Goal: Task Accomplishment & Management: Manage account settings

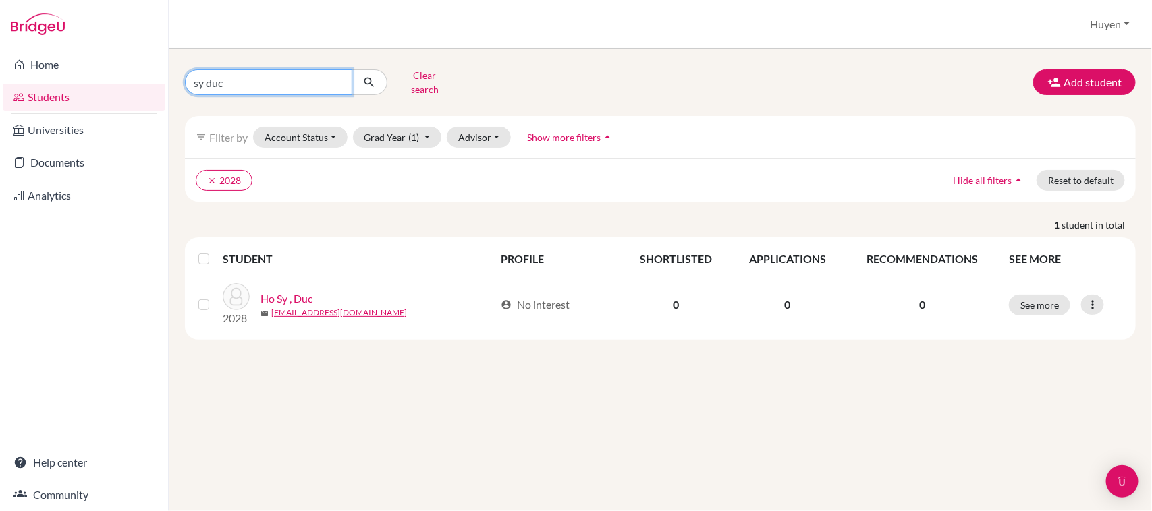
click at [262, 82] on input "sy duc" at bounding box center [268, 83] width 167 height 26
type input "s"
type input "le pham nguyen anh"
click button "submit" at bounding box center [370, 83] width 36 height 26
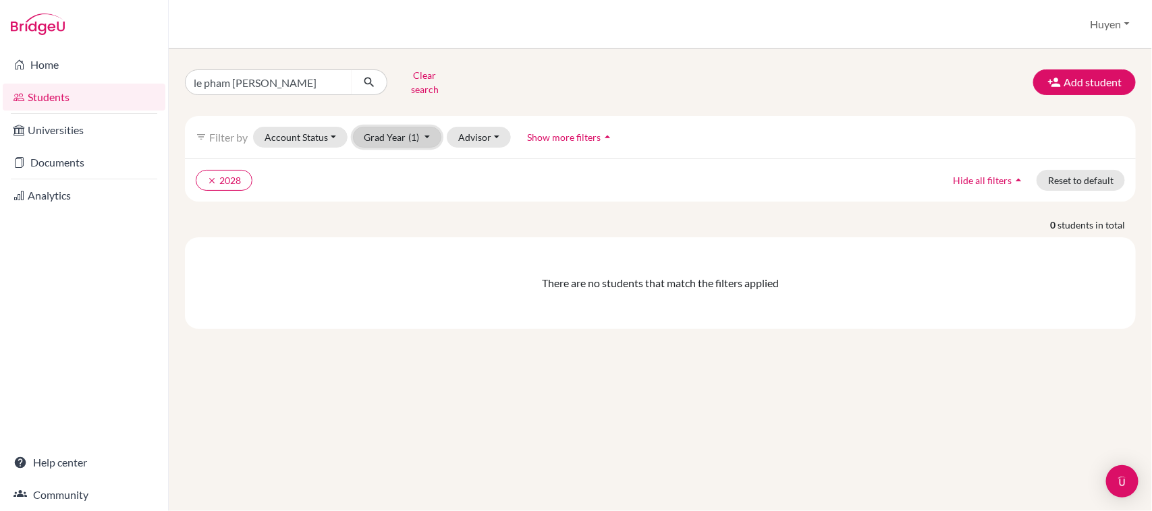
click at [409, 132] on span "(1)" at bounding box center [414, 137] width 11 height 11
click at [385, 223] on span "2026" at bounding box center [382, 231] width 24 height 16
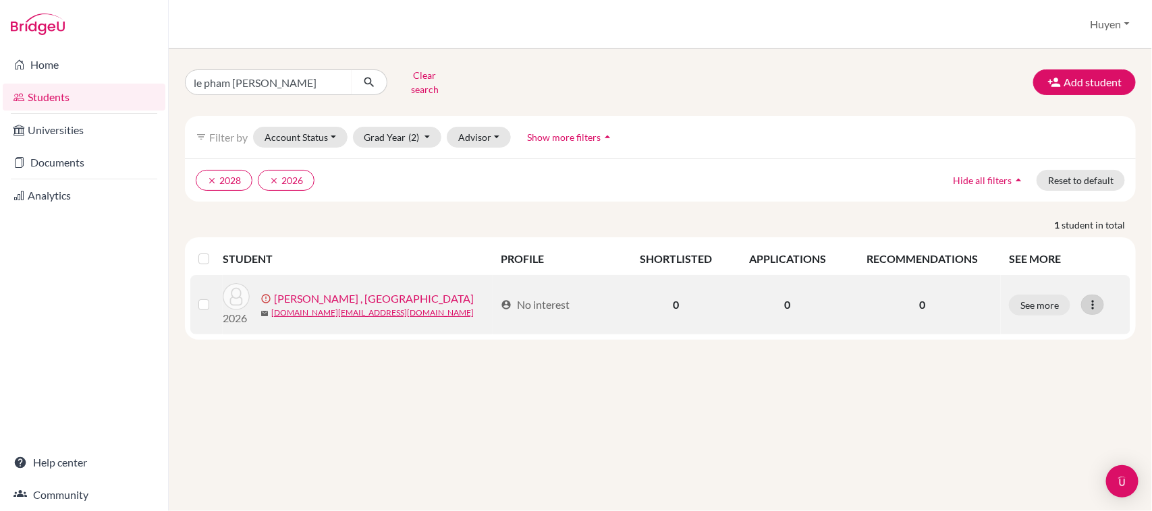
click at [1088, 298] on icon at bounding box center [1092, 304] width 13 height 13
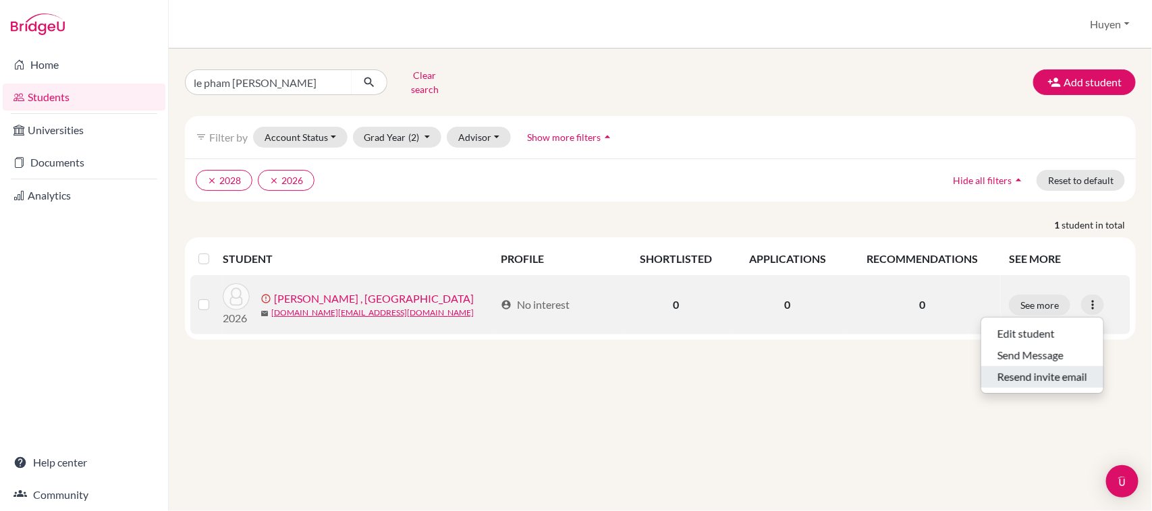
click at [1057, 370] on button "Resend invite email" at bounding box center [1042, 377] width 122 height 22
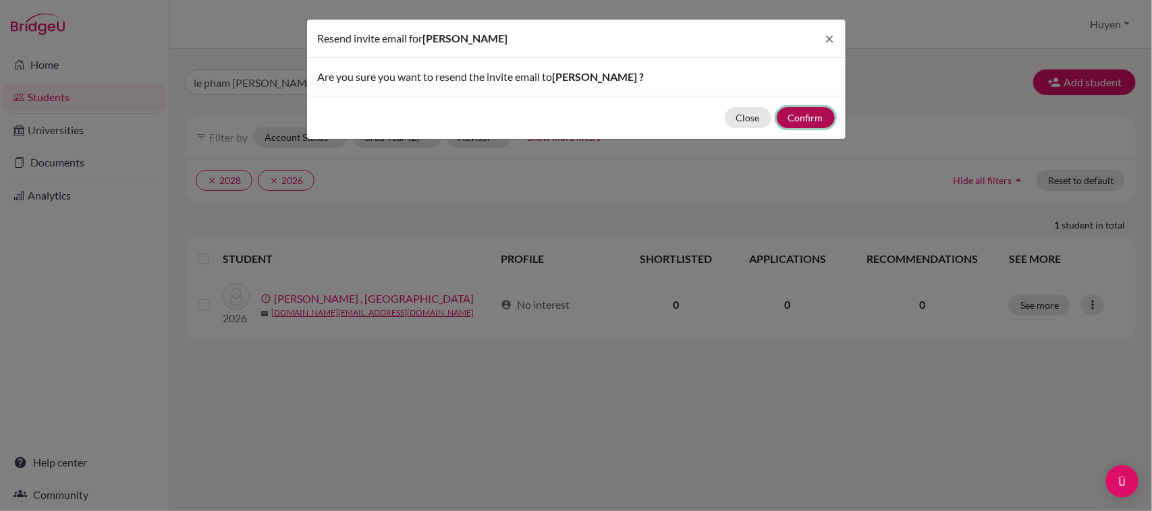
click at [796, 123] on button "Confirm" at bounding box center [806, 117] width 58 height 21
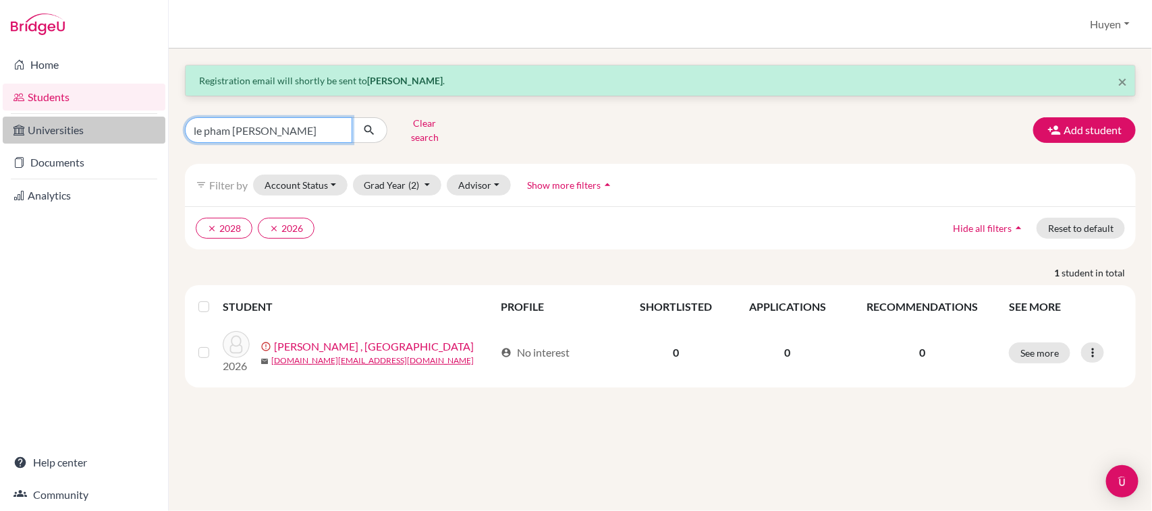
drag, startPoint x: 312, startPoint y: 125, endPoint x: 140, endPoint y: 119, distance: 172.8
click at [140, 119] on div "Home Students Universities Documents Analytics Help center Community Students o…" at bounding box center [576, 255] width 1152 height 511
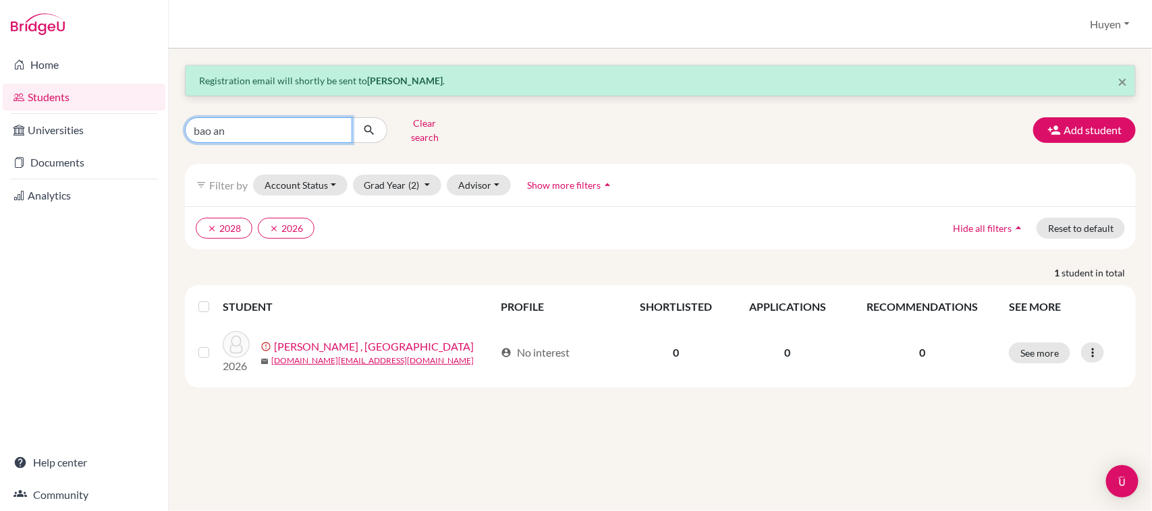
type input "bao anh"
click button "submit" at bounding box center [370, 130] width 36 height 26
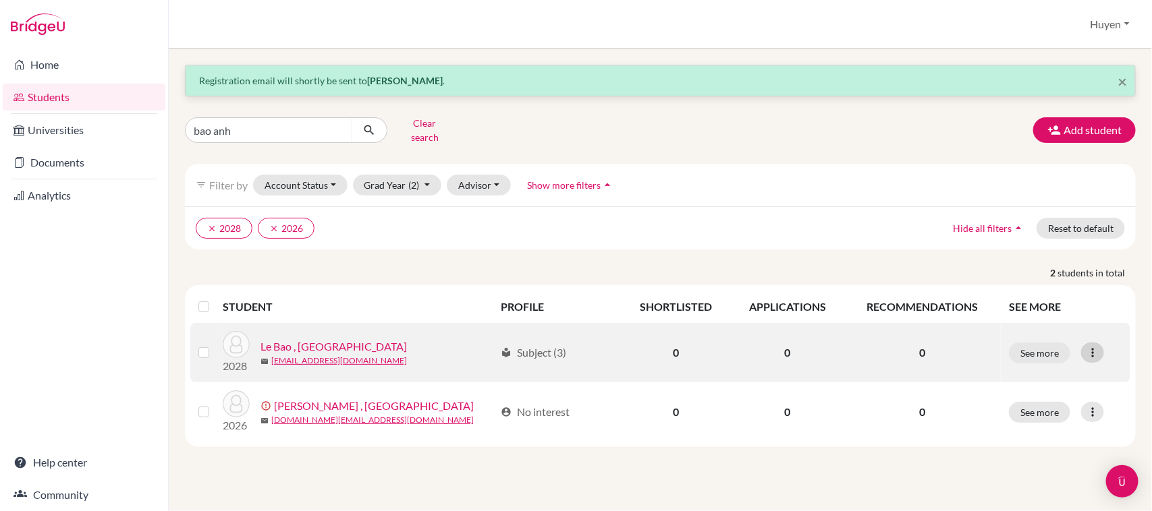
click at [1095, 346] on icon at bounding box center [1092, 352] width 13 height 13
click at [1026, 418] on button "Reset Password" at bounding box center [1021, 425] width 107 height 22
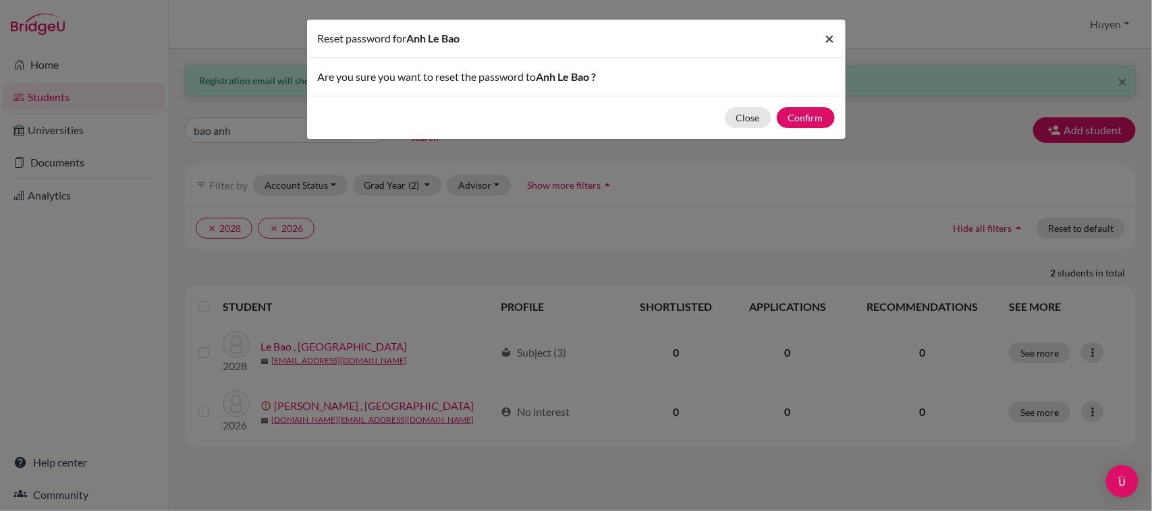
click at [834, 32] on span "×" at bounding box center [829, 38] width 9 height 20
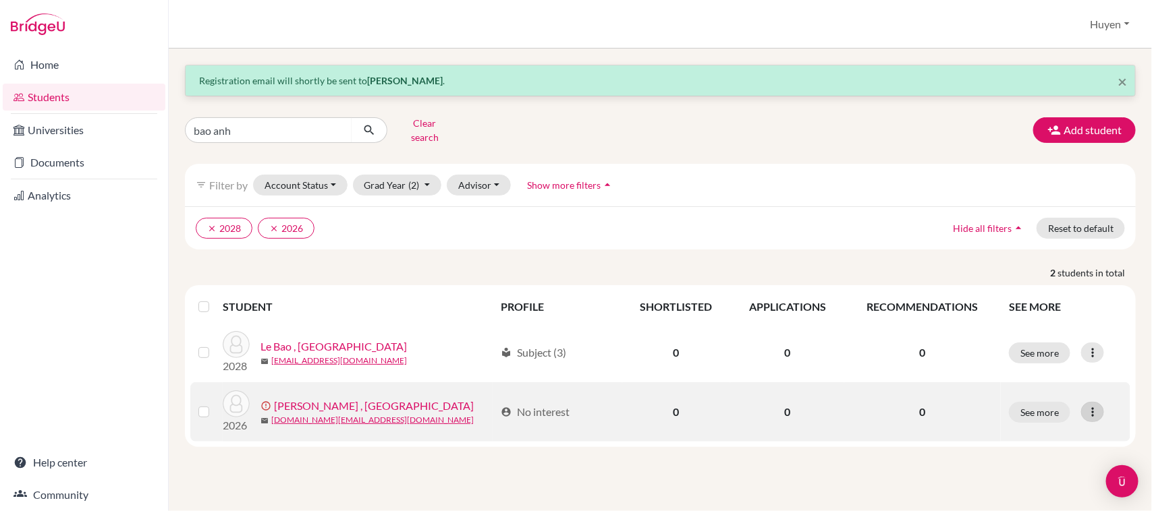
click at [1094, 406] on icon at bounding box center [1092, 412] width 13 height 13
click at [1053, 477] on button "Resend invite email" at bounding box center [1029, 485] width 122 height 22
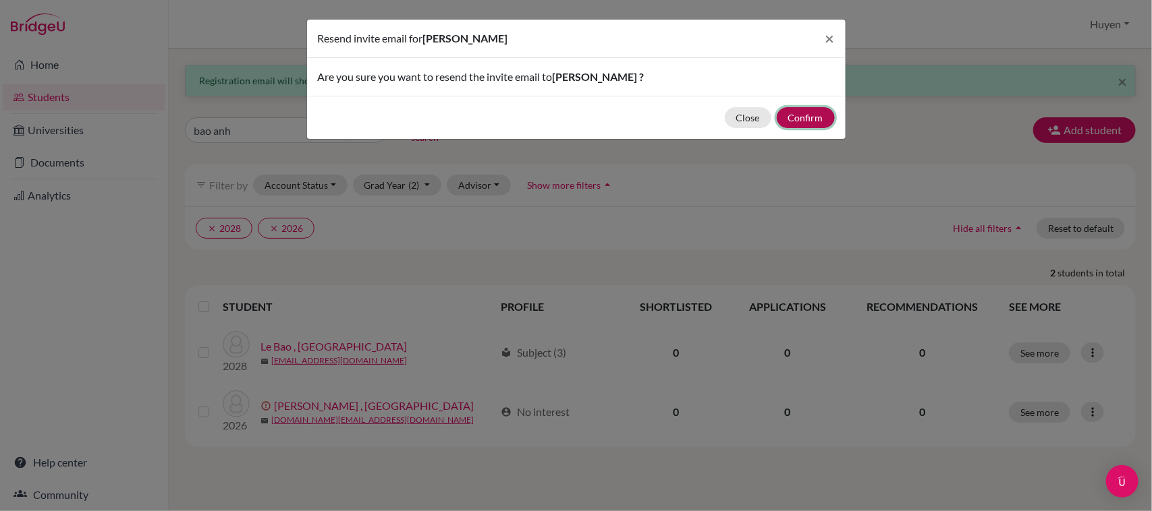
click at [805, 115] on button "Confirm" at bounding box center [806, 117] width 58 height 21
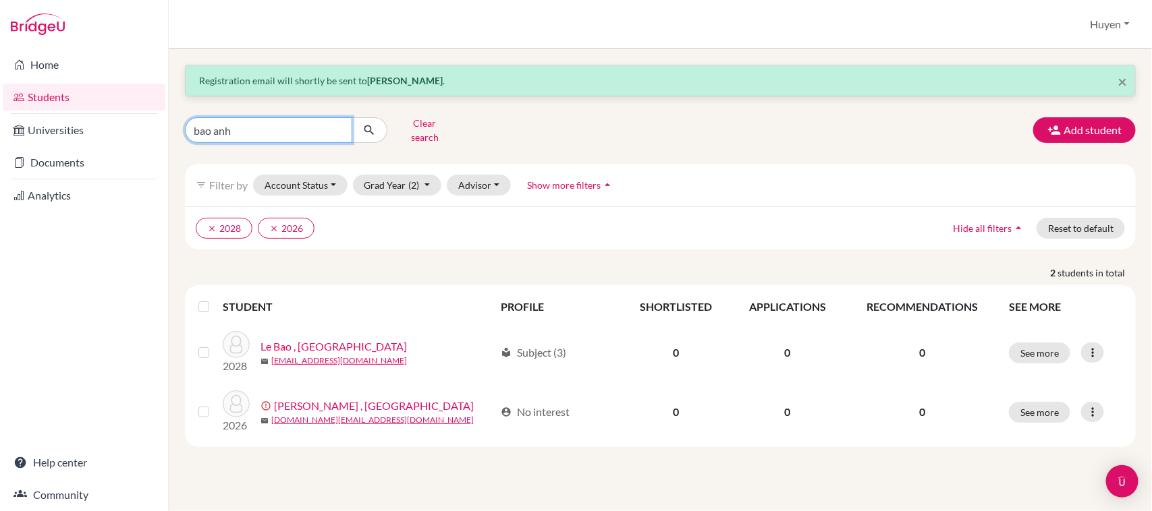
click at [338, 132] on input "bao anh" at bounding box center [268, 130] width 167 height 26
type input "b"
type input "ha minh"
click button "submit" at bounding box center [370, 130] width 36 height 26
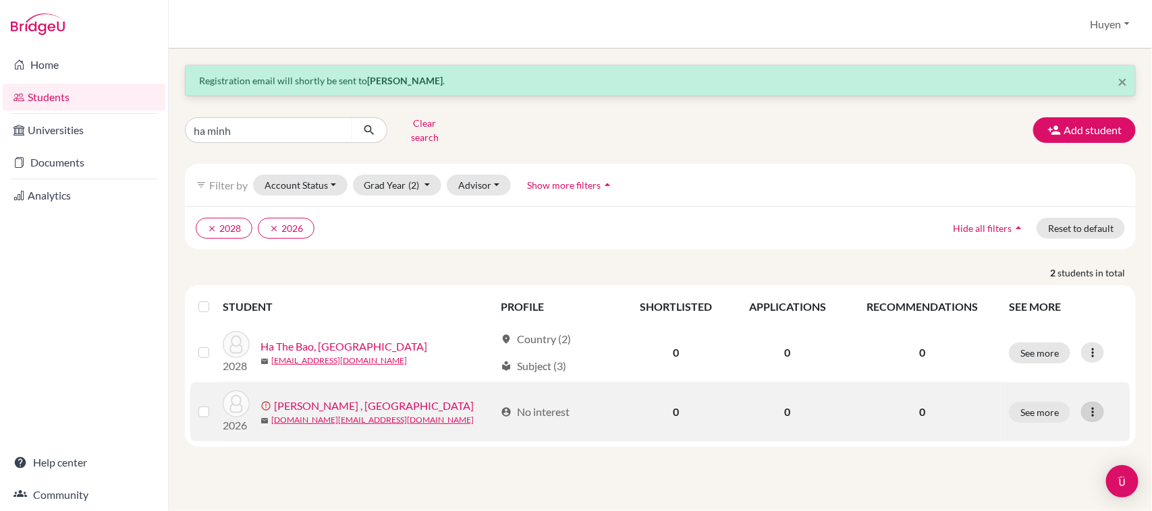
click at [1094, 406] on icon at bounding box center [1092, 412] width 13 height 13
click at [1036, 480] on button "Resend invite email" at bounding box center [1029, 485] width 122 height 22
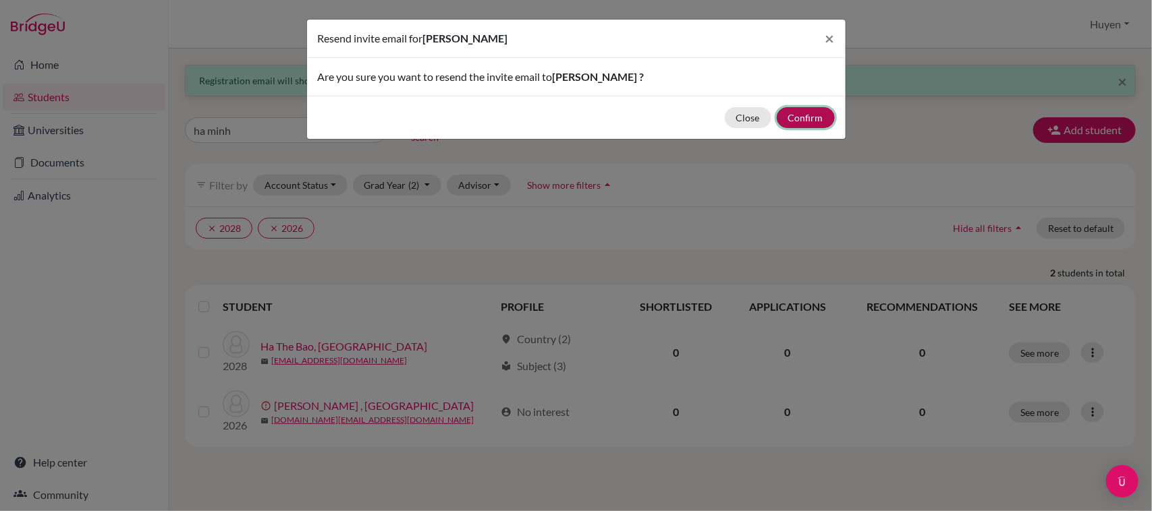
click at [804, 113] on button "Confirm" at bounding box center [806, 117] width 58 height 21
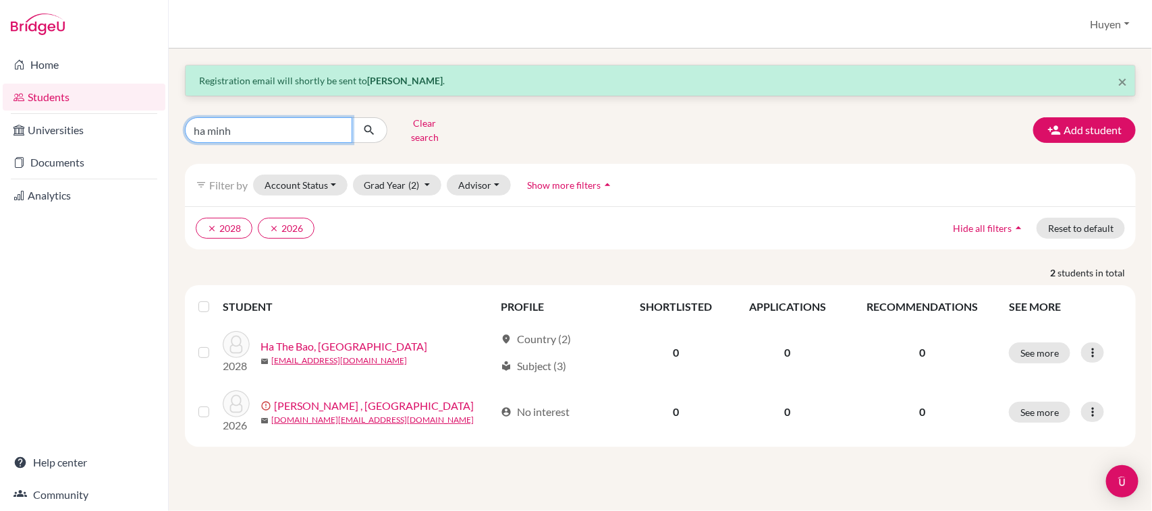
click at [264, 117] on input "ha minh" at bounding box center [268, 130] width 167 height 26
type input "h"
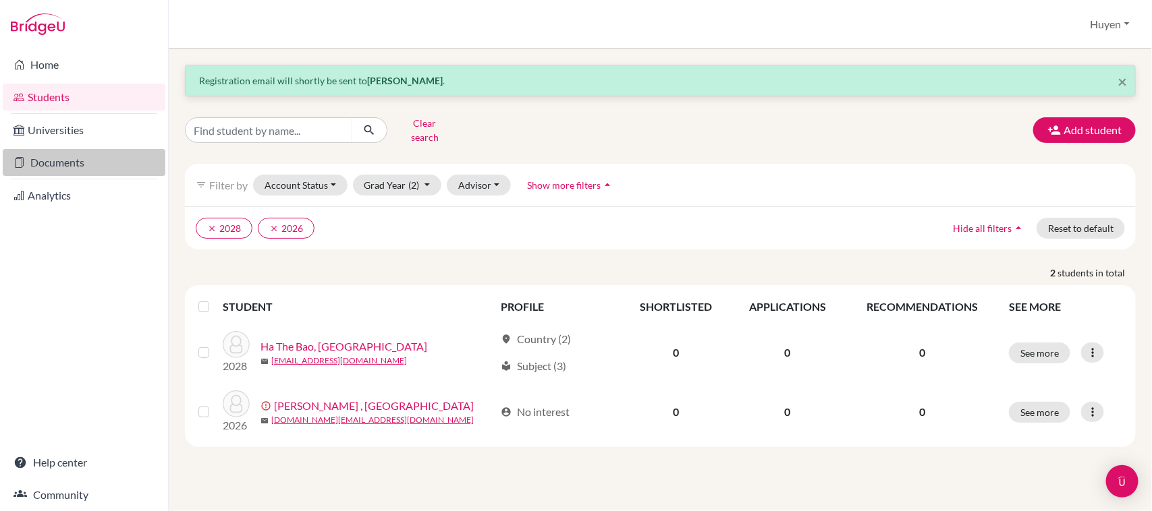
click at [67, 167] on link "Documents" at bounding box center [84, 162] width 163 height 27
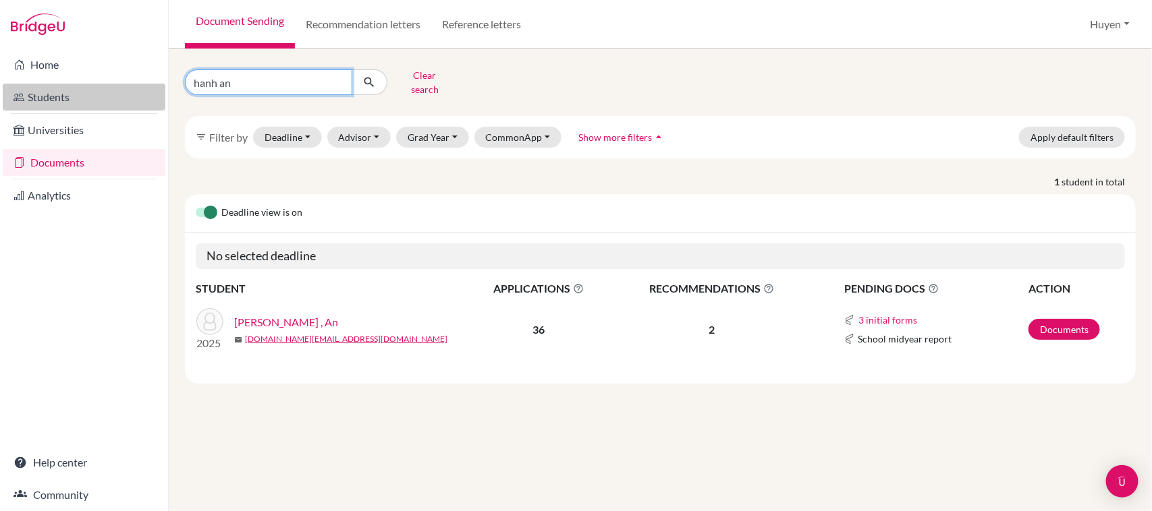
drag, startPoint x: 267, startPoint y: 80, endPoint x: 127, endPoint y: 85, distance: 139.8
click at [127, 85] on div "Home Students Universities Documents Analytics Help center Community Document S…" at bounding box center [576, 255] width 1152 height 511
type input "bao anh"
click button "submit" at bounding box center [370, 83] width 36 height 26
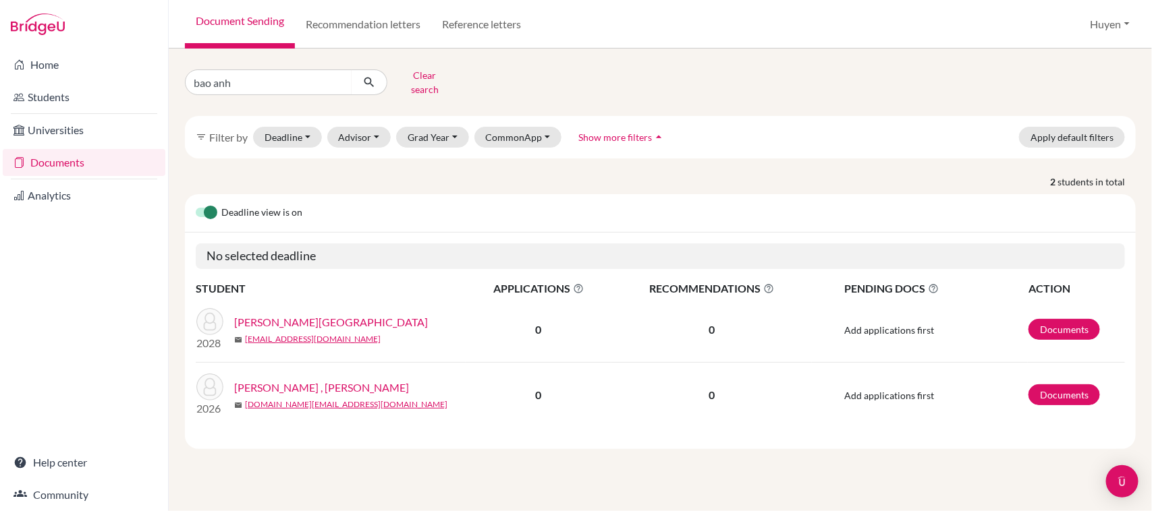
click at [294, 380] on link "[PERSON_NAME] , [PERSON_NAME]" at bounding box center [321, 388] width 175 height 16
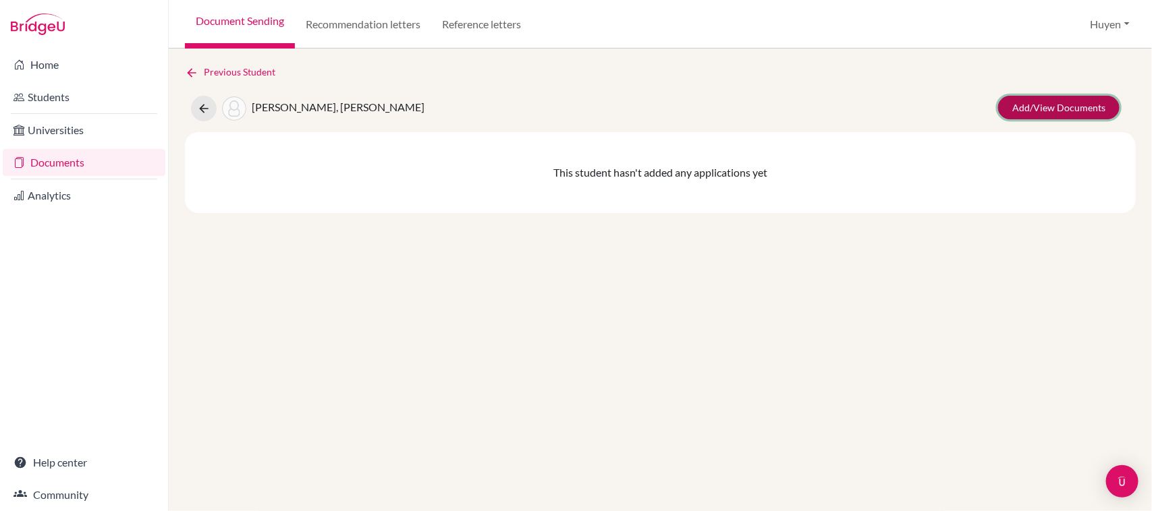
click at [1024, 107] on link "Add/View Documents" at bounding box center [1058, 108] width 121 height 24
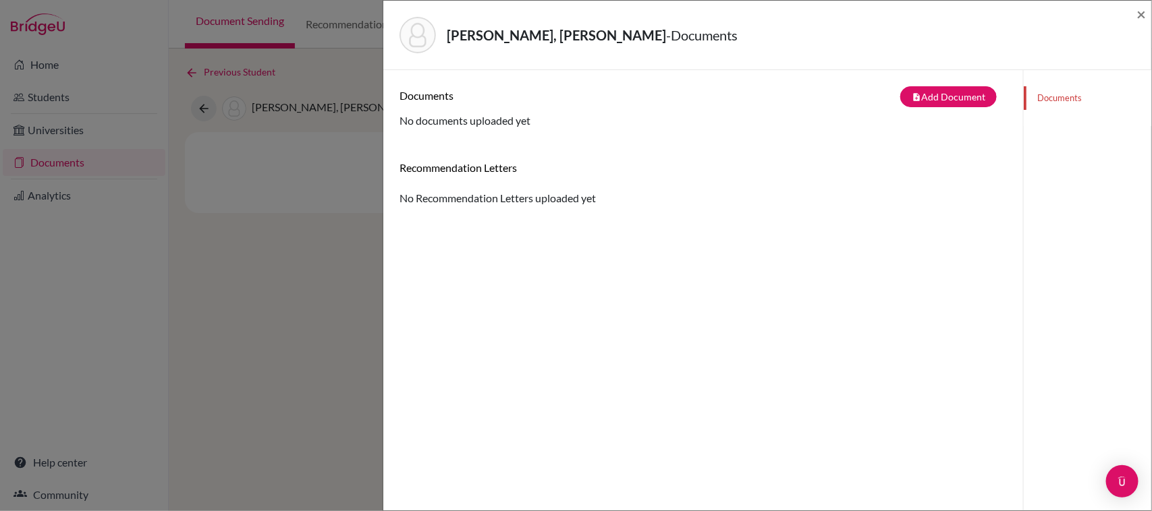
click at [363, 58] on div "Nguyễn Bảo, Anh - Documents × Documents note_add Add Document Document type Cha…" at bounding box center [576, 255] width 1152 height 511
click at [1142, 12] on span "×" at bounding box center [1140, 14] width 9 height 20
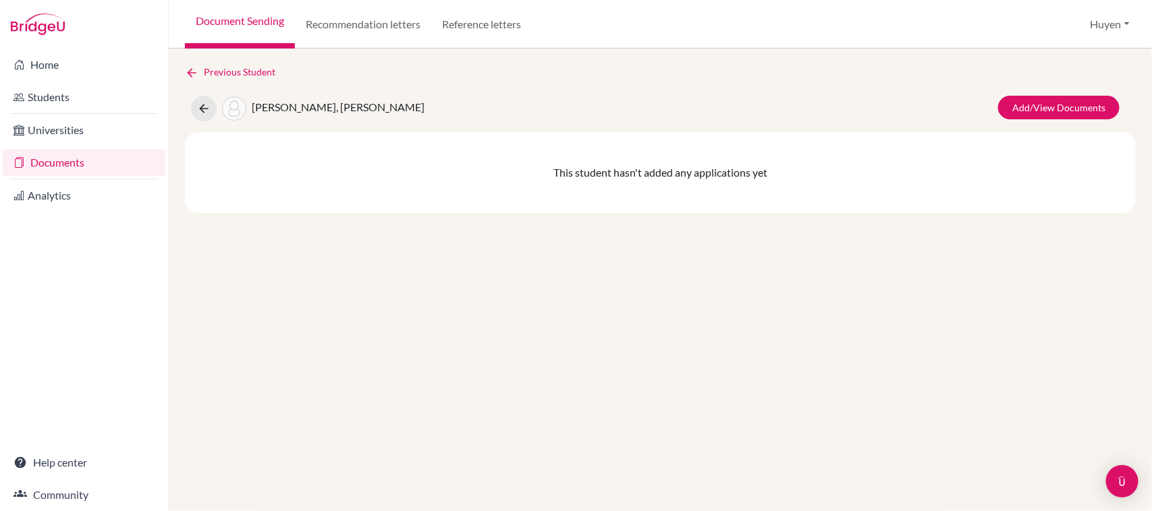
click at [292, 105] on span "Nguyễn Bảo, Anh" at bounding box center [338, 107] width 173 height 13
click at [201, 109] on icon at bounding box center [203, 108] width 13 height 13
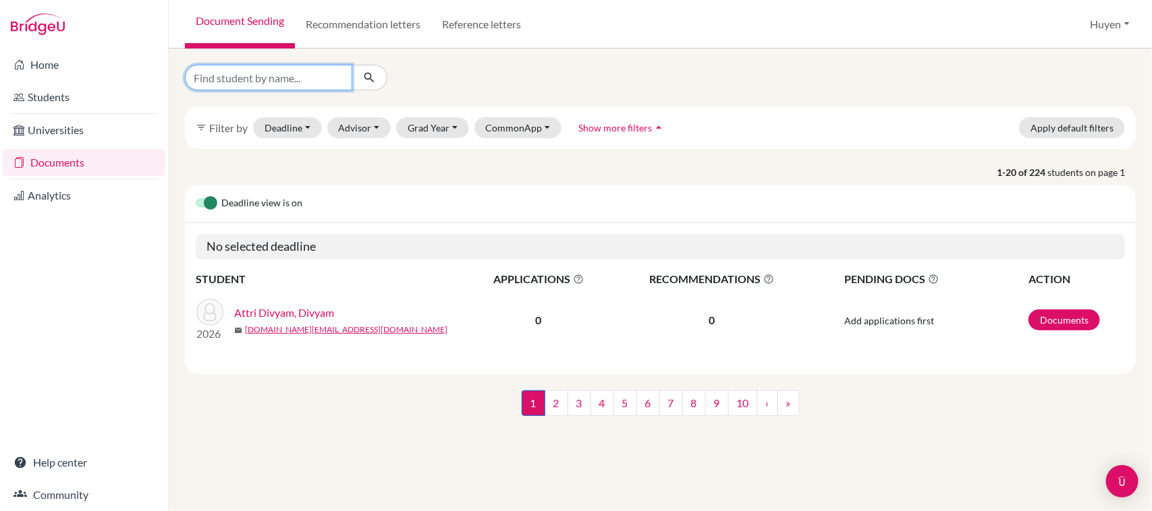
click at [304, 82] on input "Find student by name..." at bounding box center [268, 78] width 167 height 26
type input "bao anh"
click button "submit" at bounding box center [370, 78] width 36 height 26
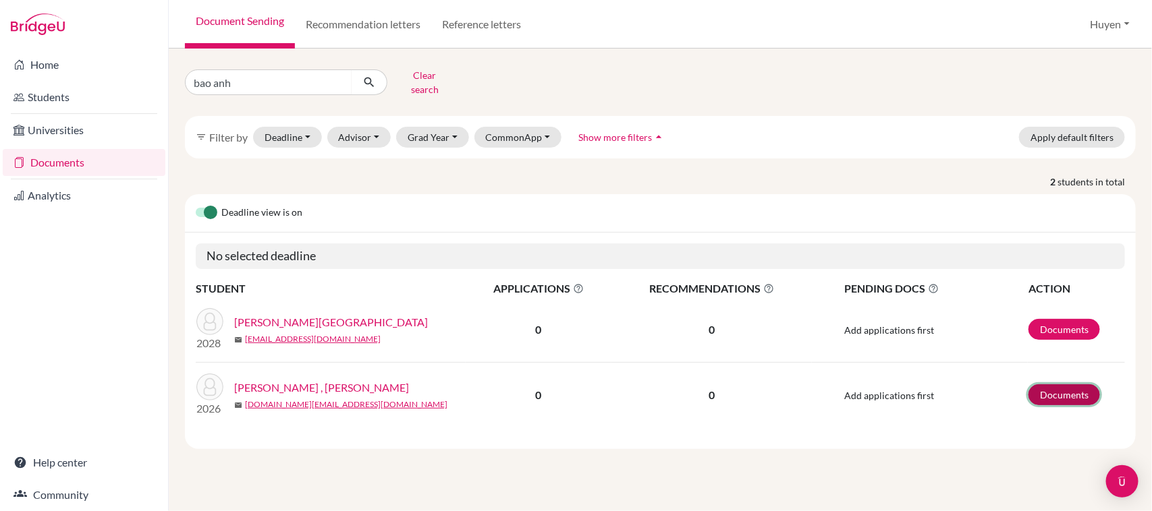
click at [1058, 386] on link "Documents" at bounding box center [1064, 395] width 72 height 21
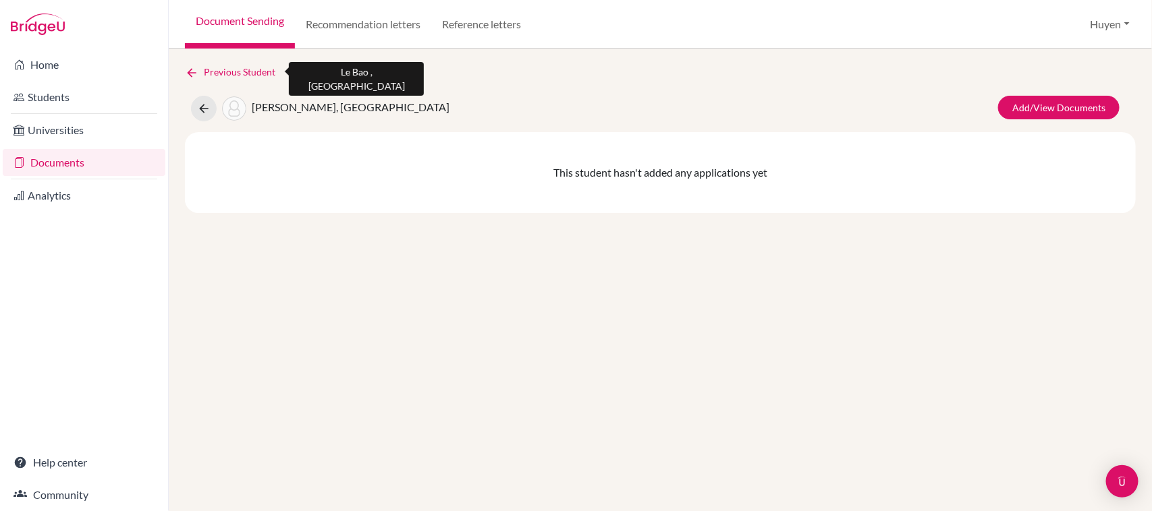
click at [189, 70] on icon at bounding box center [191, 72] width 13 height 13
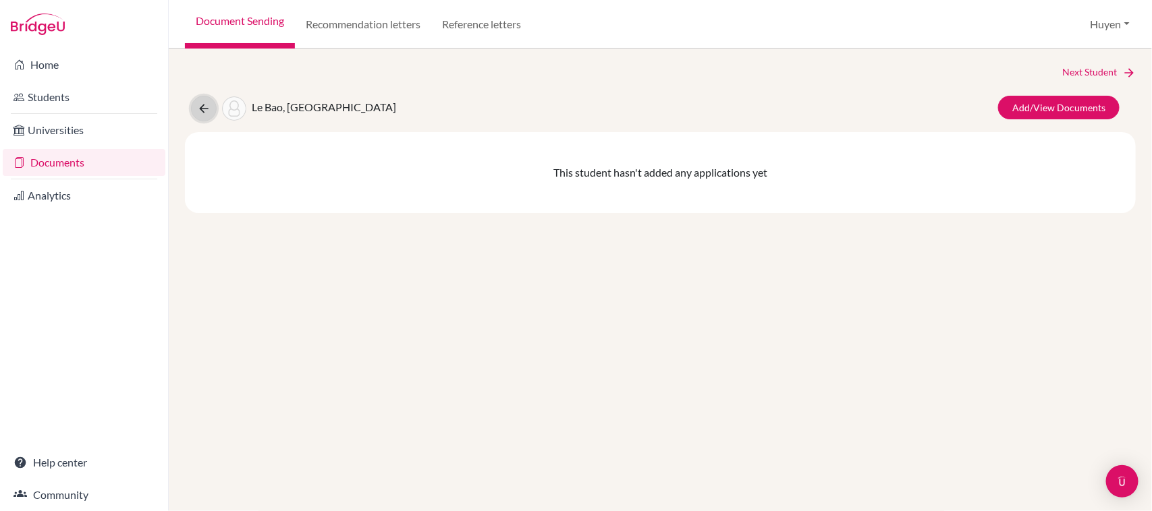
click at [200, 105] on icon at bounding box center [203, 108] width 13 height 13
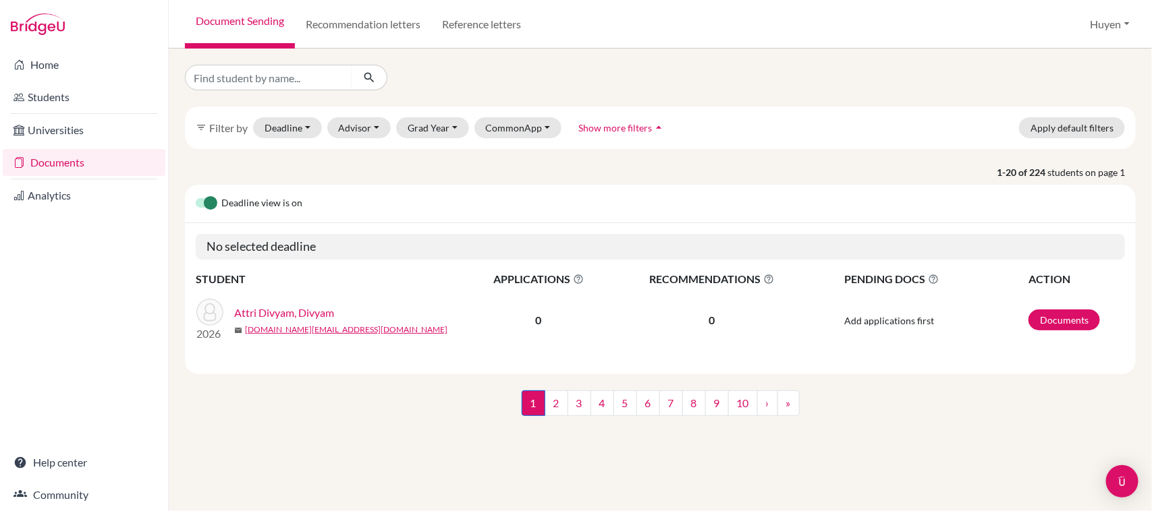
click at [71, 163] on link "Documents" at bounding box center [84, 162] width 163 height 27
click at [268, 76] on input "Find student by name..." at bounding box center [268, 78] width 167 height 26
type input "hanh an"
click button "submit" at bounding box center [370, 78] width 36 height 26
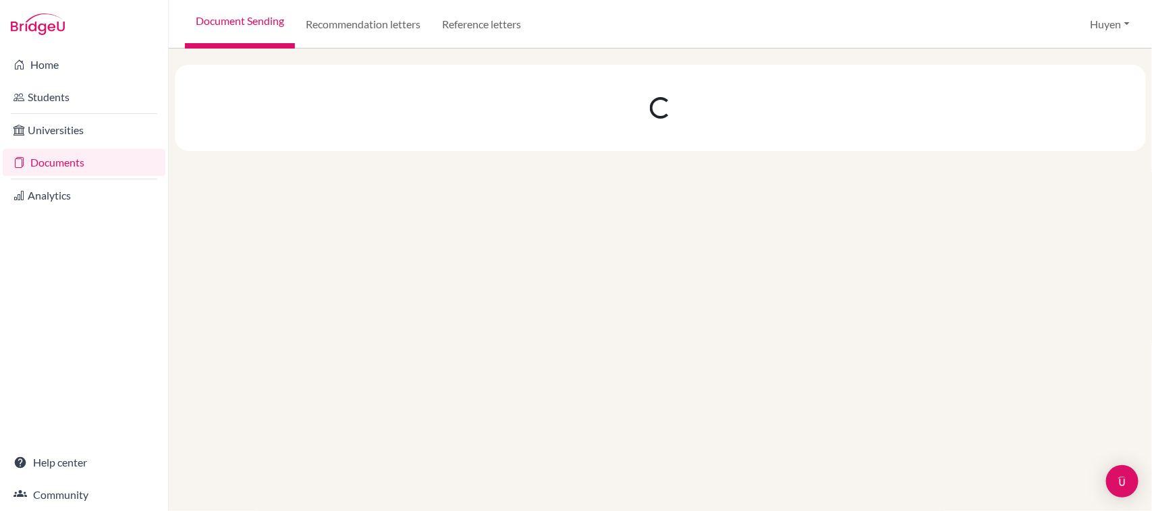
click at [55, 156] on link "Documents" at bounding box center [84, 162] width 163 height 27
click at [3, 149] on link "Documents" at bounding box center [84, 162] width 163 height 27
click at [56, 64] on link "Home" at bounding box center [84, 64] width 163 height 27
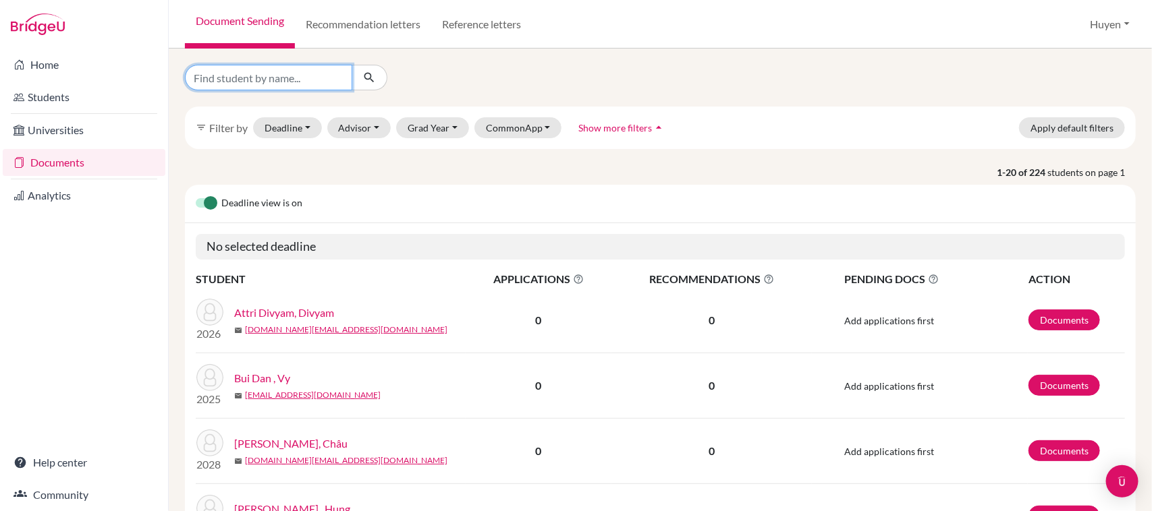
click at [271, 78] on input "Find student by name..." at bounding box center [268, 78] width 167 height 26
type input "hanh an"
click at [447, 130] on button "Grad Year" at bounding box center [432, 127] width 73 height 21
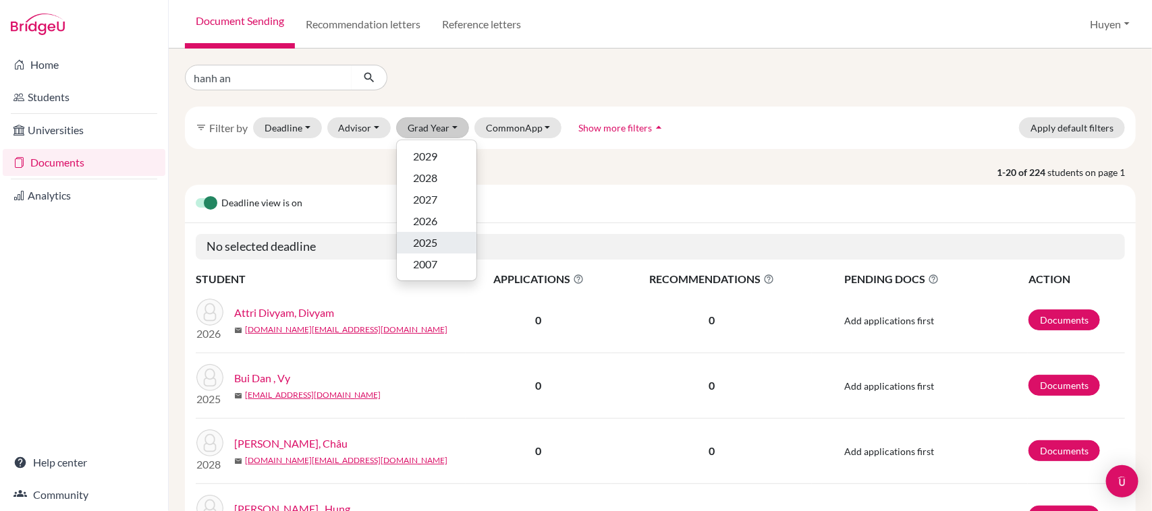
click at [430, 242] on span "2025" at bounding box center [425, 243] width 24 height 16
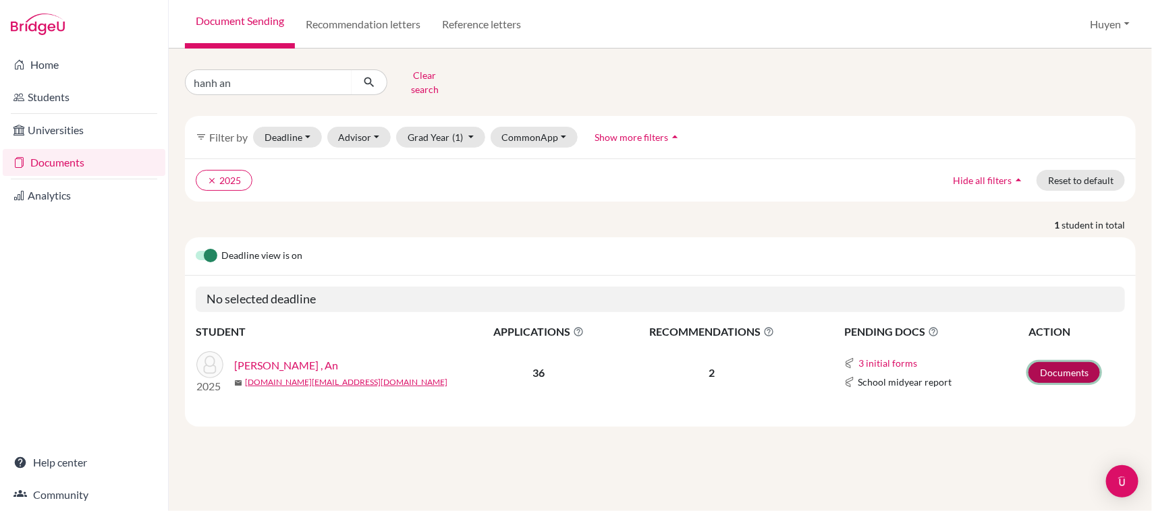
click at [1063, 362] on link "Documents" at bounding box center [1064, 372] width 72 height 21
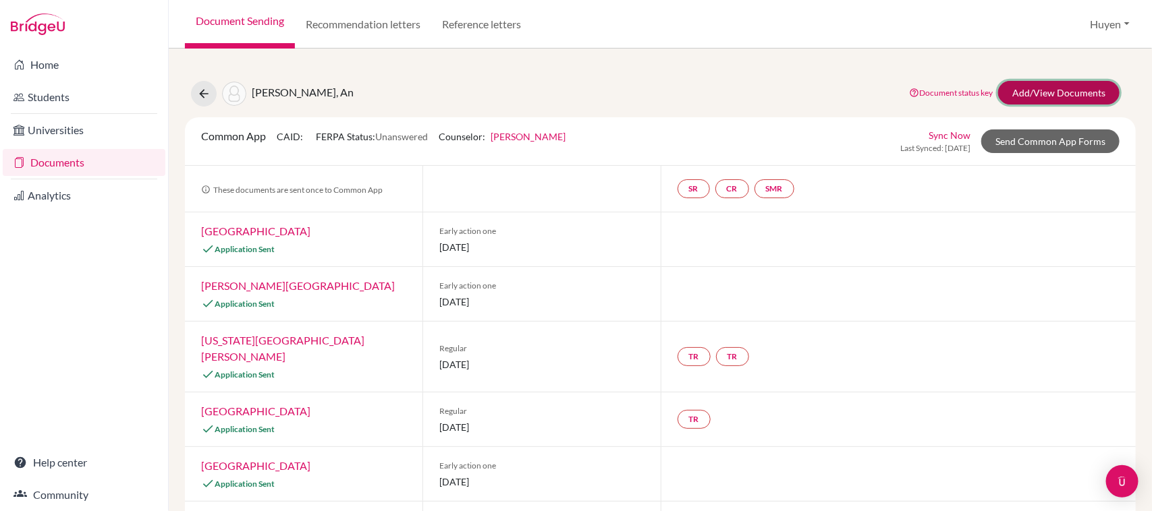
click at [1036, 91] on link "Add/View Documents" at bounding box center [1058, 93] width 121 height 24
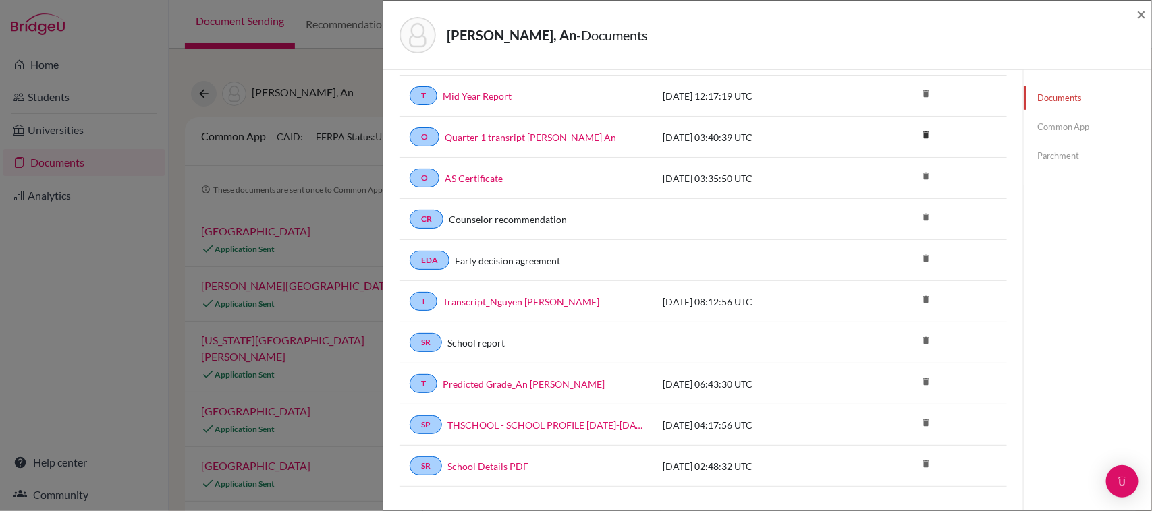
scroll to position [337, 0]
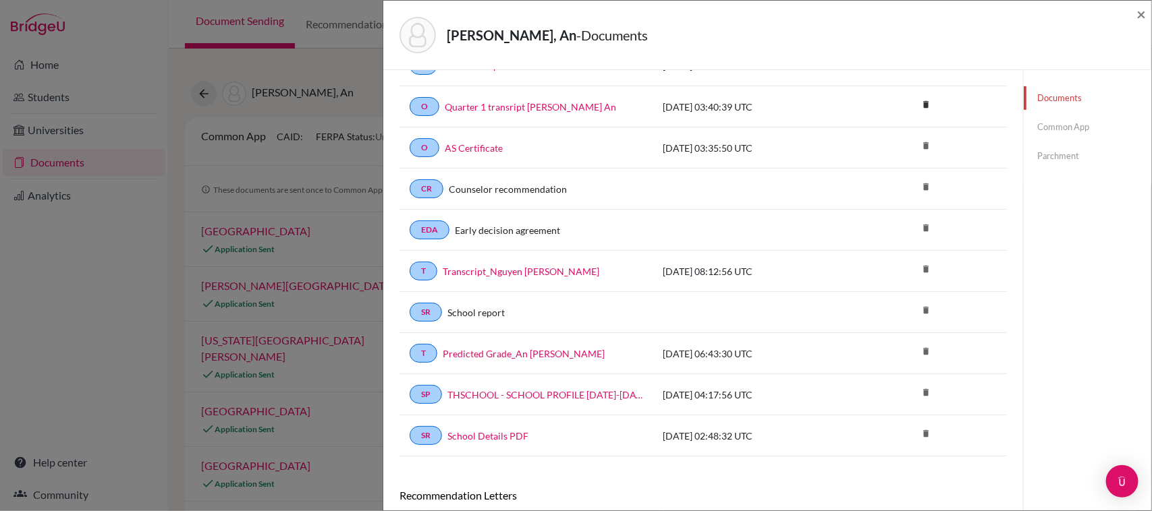
click at [1063, 128] on link "Common App" at bounding box center [1088, 127] width 128 height 24
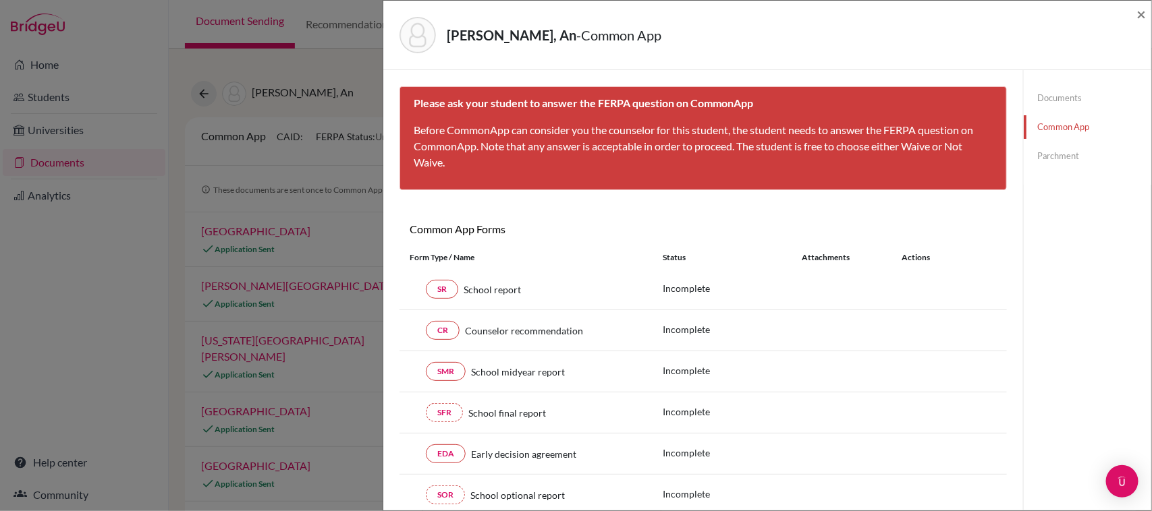
click at [1064, 153] on link "Parchment" at bounding box center [1088, 156] width 128 height 24
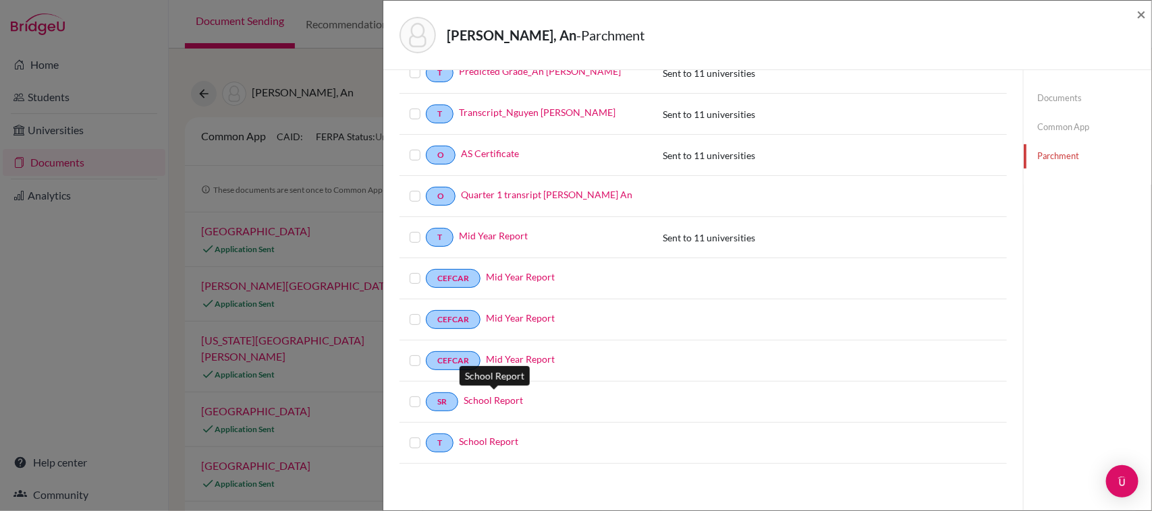
scroll to position [258, 0]
click at [1041, 99] on link "Documents" at bounding box center [1088, 98] width 128 height 24
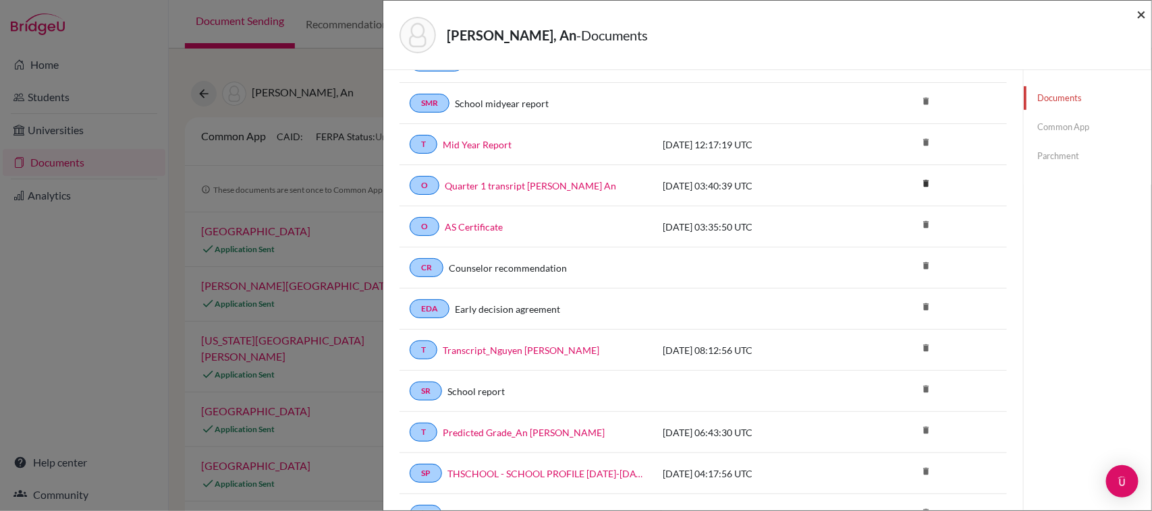
click at [1140, 18] on span "×" at bounding box center [1140, 14] width 9 height 20
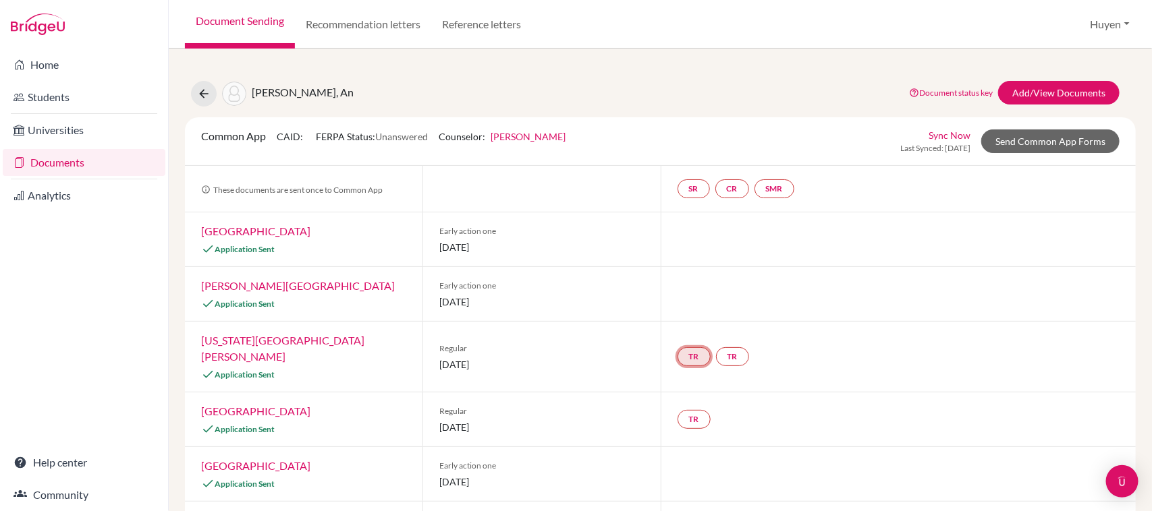
click at [682, 348] on link "TR" at bounding box center [693, 357] width 33 height 19
click at [348, 20] on link "Recommendation letters" at bounding box center [363, 24] width 136 height 49
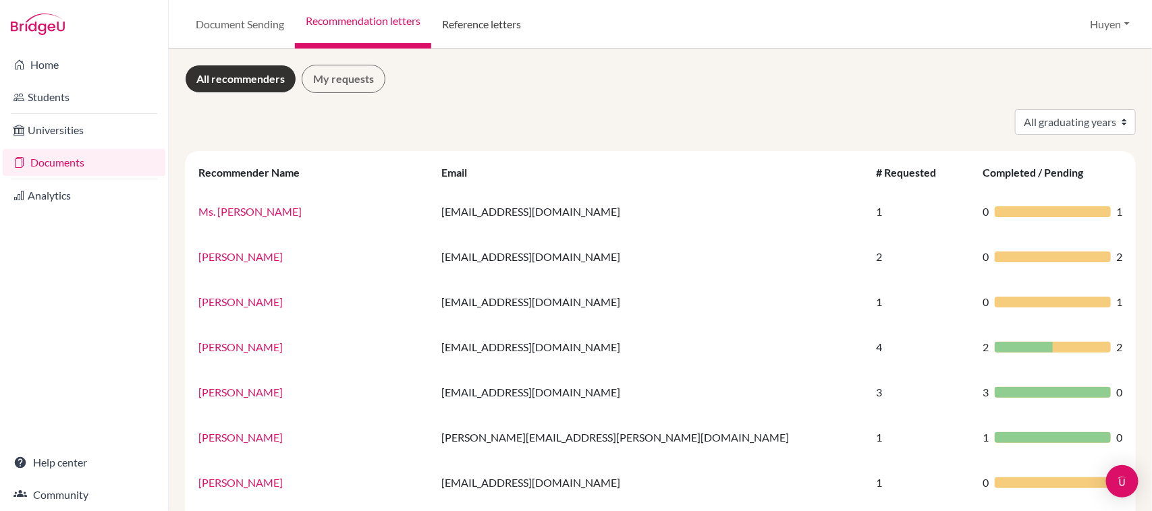
click at [479, 16] on link "Reference letters" at bounding box center [481, 24] width 101 height 49
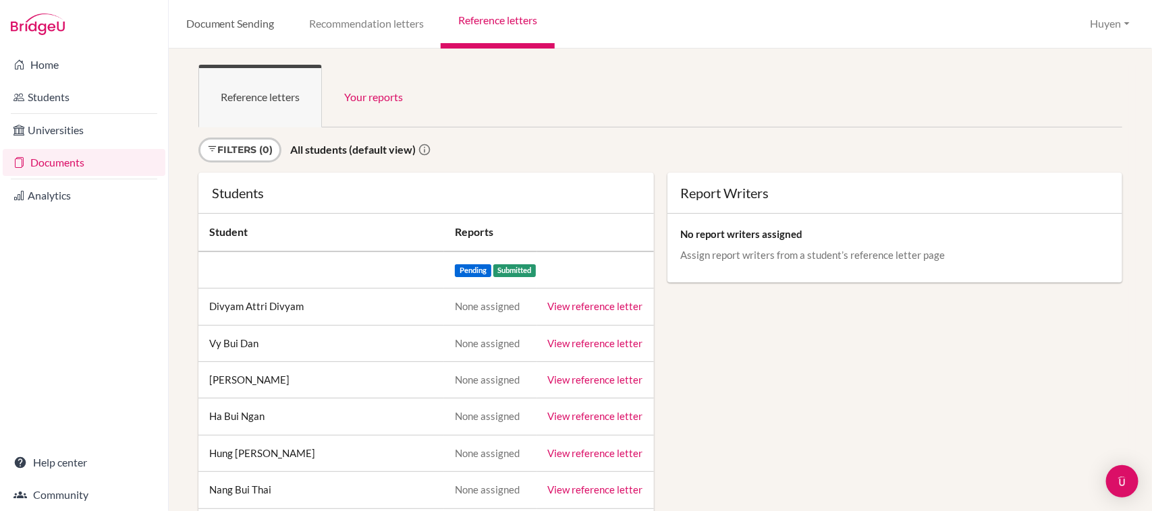
click at [235, 28] on link "Document Sending" at bounding box center [230, 24] width 123 height 49
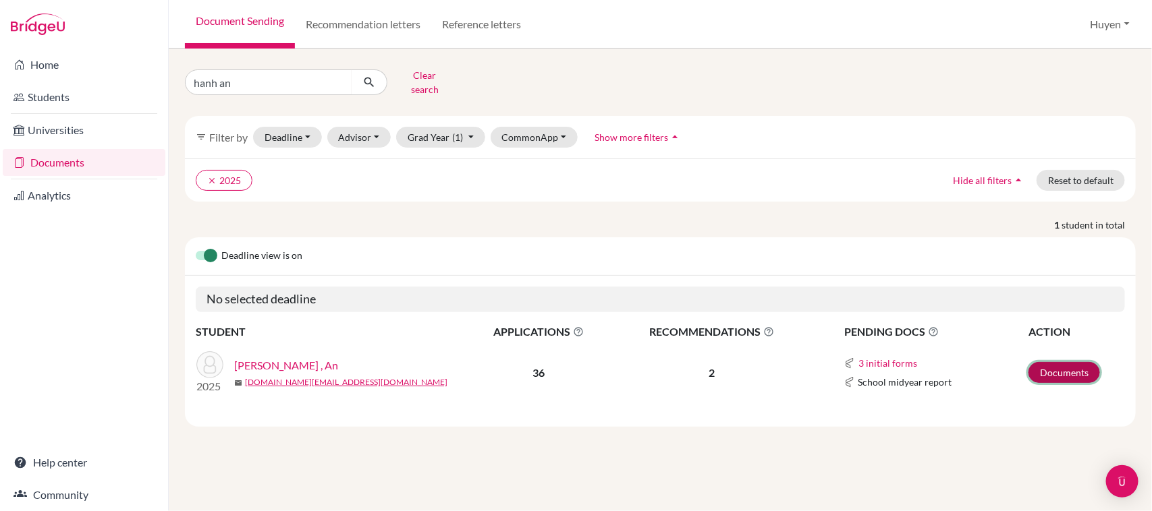
click at [1057, 362] on link "Documents" at bounding box center [1064, 372] width 72 height 21
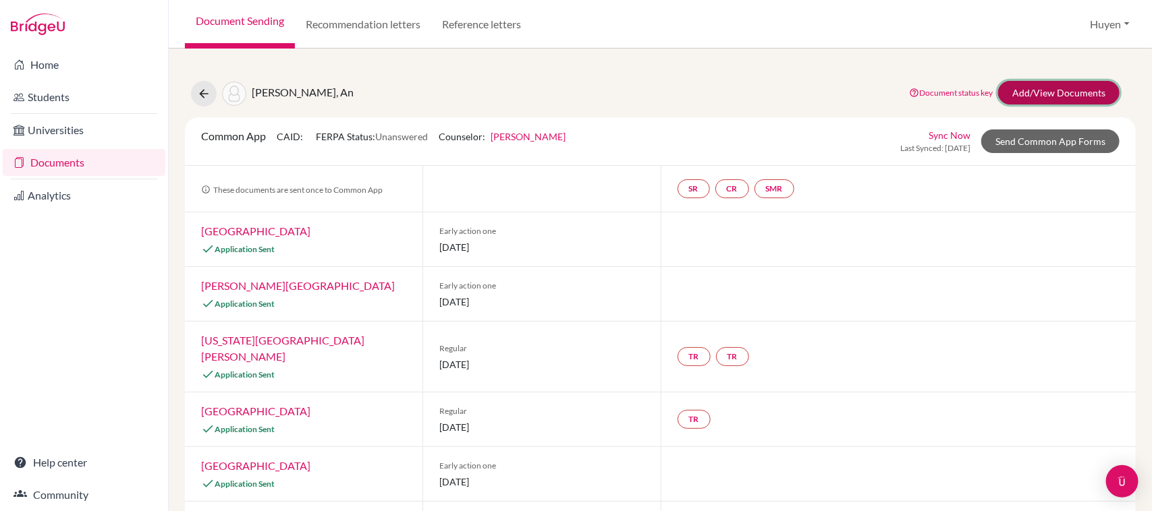
click at [1061, 92] on link "Add/View Documents" at bounding box center [1058, 93] width 121 height 24
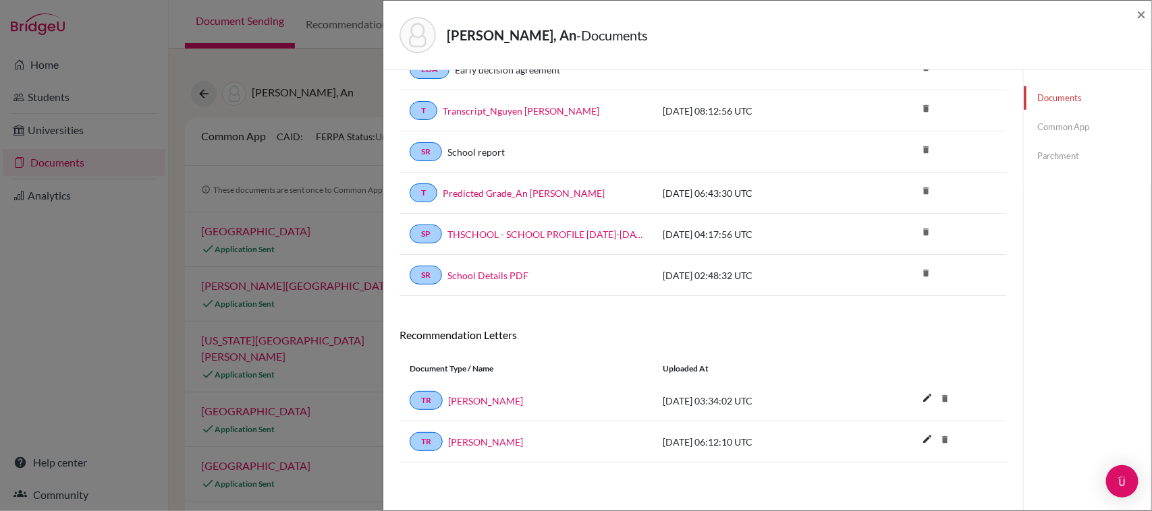
scroll to position [507, 0]
click at [480, 399] on link "[PERSON_NAME]" at bounding box center [485, 400] width 75 height 14
click at [473, 442] on link "[PERSON_NAME]" at bounding box center [485, 442] width 75 height 14
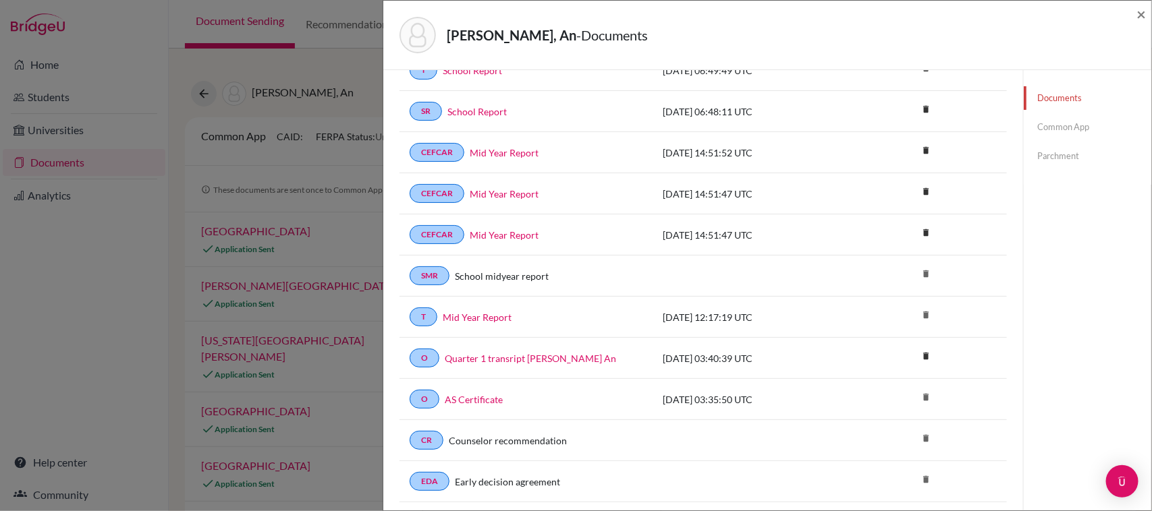
scroll to position [1, 0]
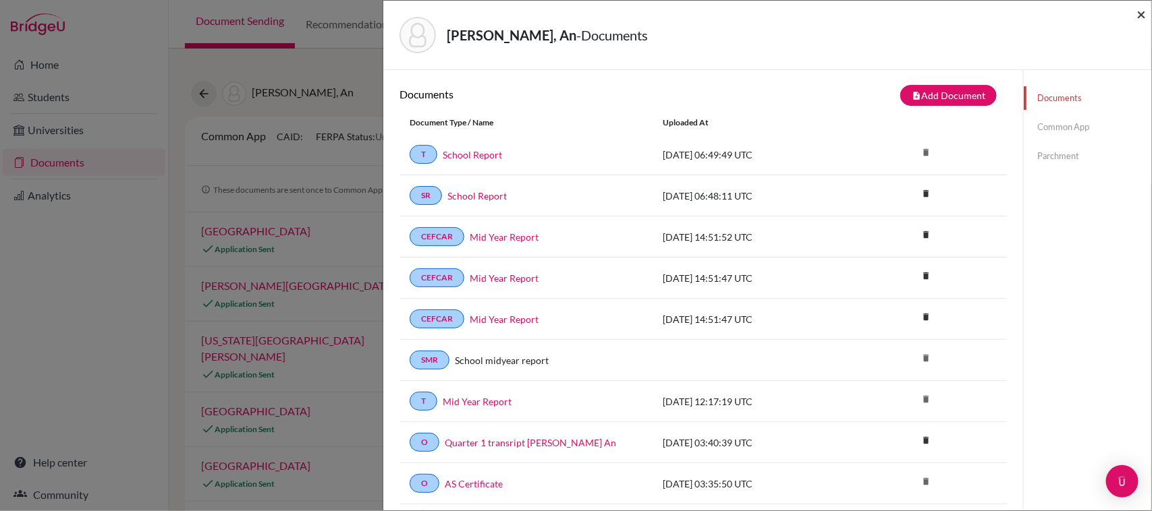
click at [1144, 17] on span "×" at bounding box center [1140, 14] width 9 height 20
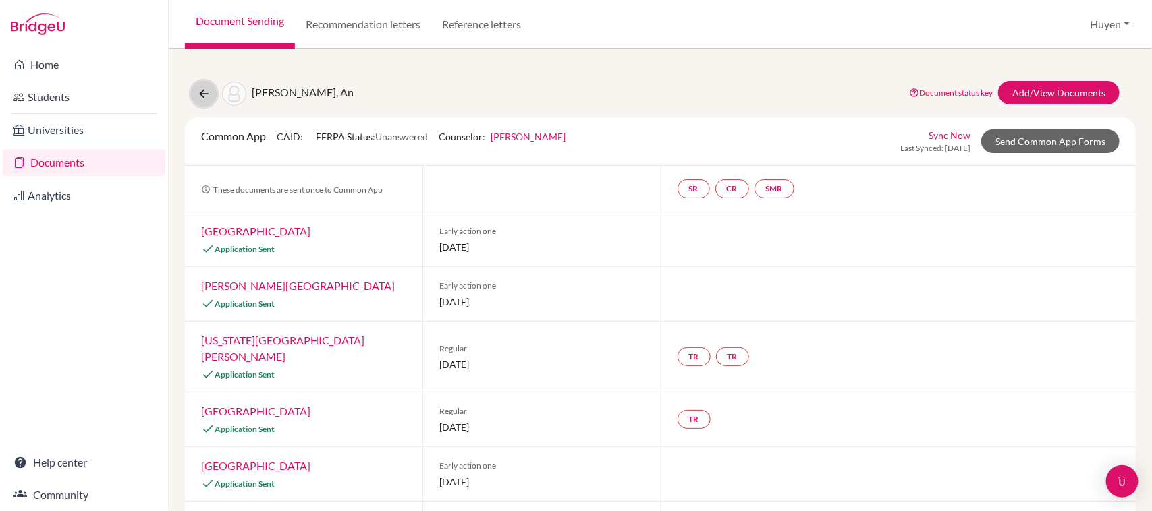
click at [204, 99] on icon at bounding box center [203, 93] width 13 height 13
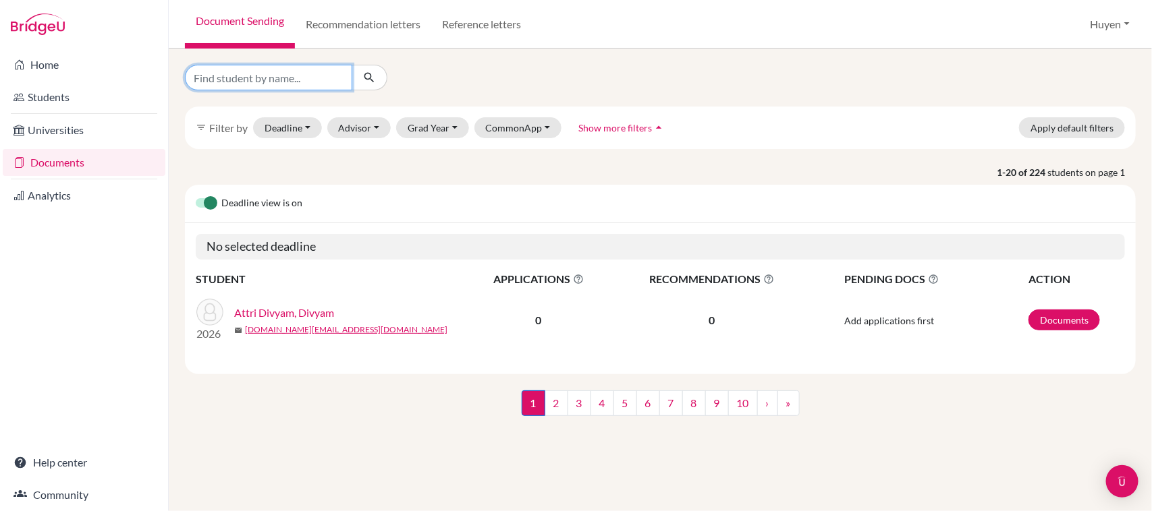
click at [283, 74] on input "Find student by name..." at bounding box center [268, 78] width 167 height 26
type input "bao anh"
click button "submit" at bounding box center [370, 78] width 36 height 26
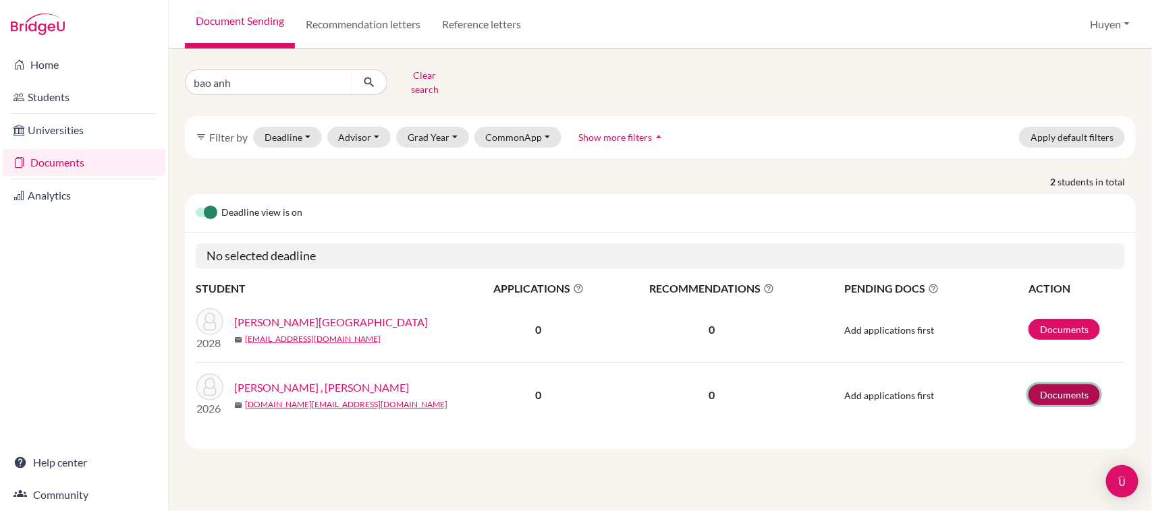
click at [1053, 385] on link "Documents" at bounding box center [1064, 395] width 72 height 21
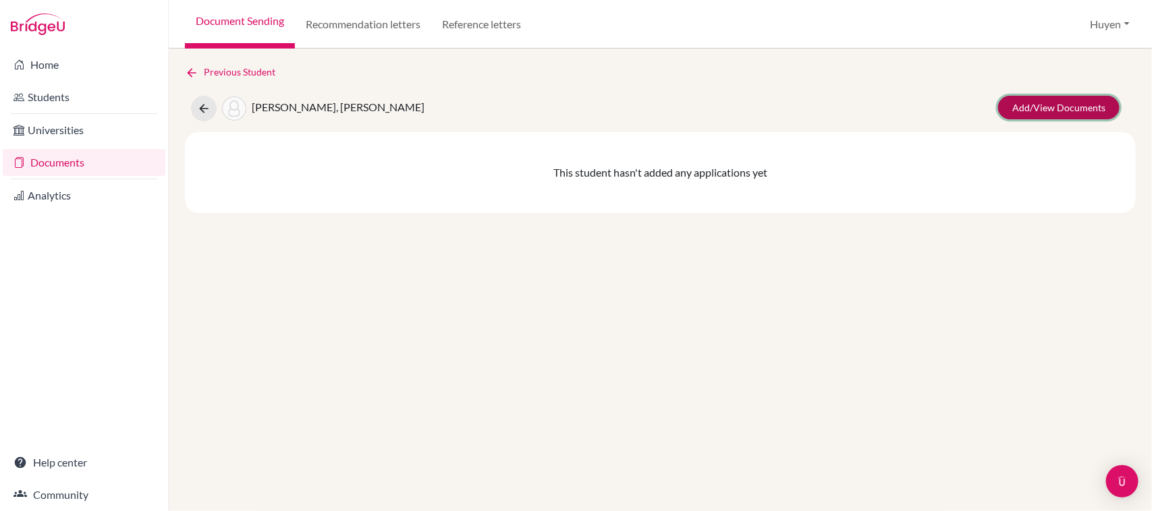
click at [1067, 107] on link "Add/View Documents" at bounding box center [1058, 108] width 121 height 24
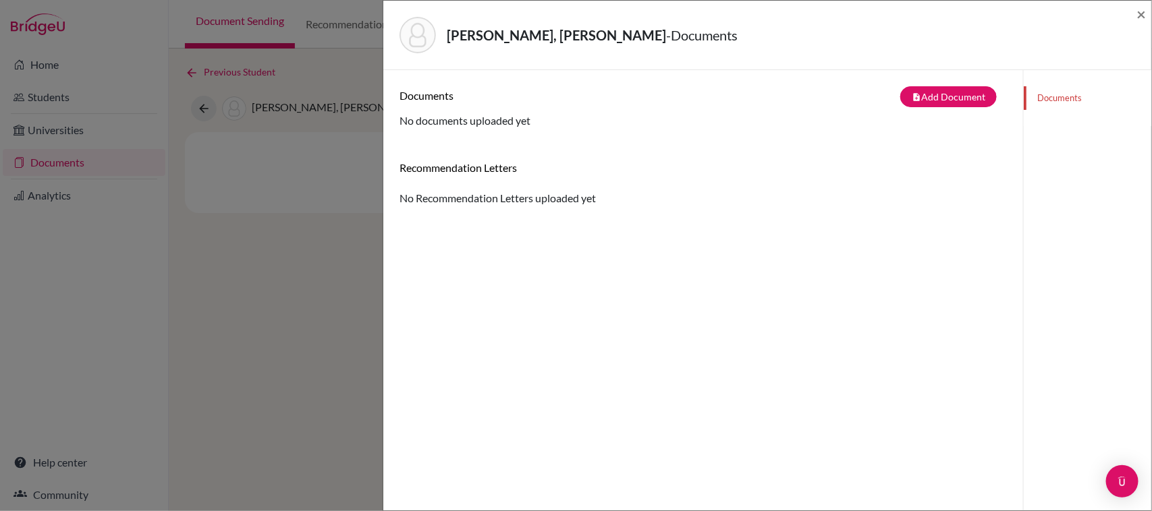
click at [334, 82] on div "[PERSON_NAME], [PERSON_NAME] - Documents × Documents note_add Add Document Docu…" at bounding box center [576, 255] width 1152 height 511
click at [1141, 10] on span "×" at bounding box center [1140, 14] width 9 height 20
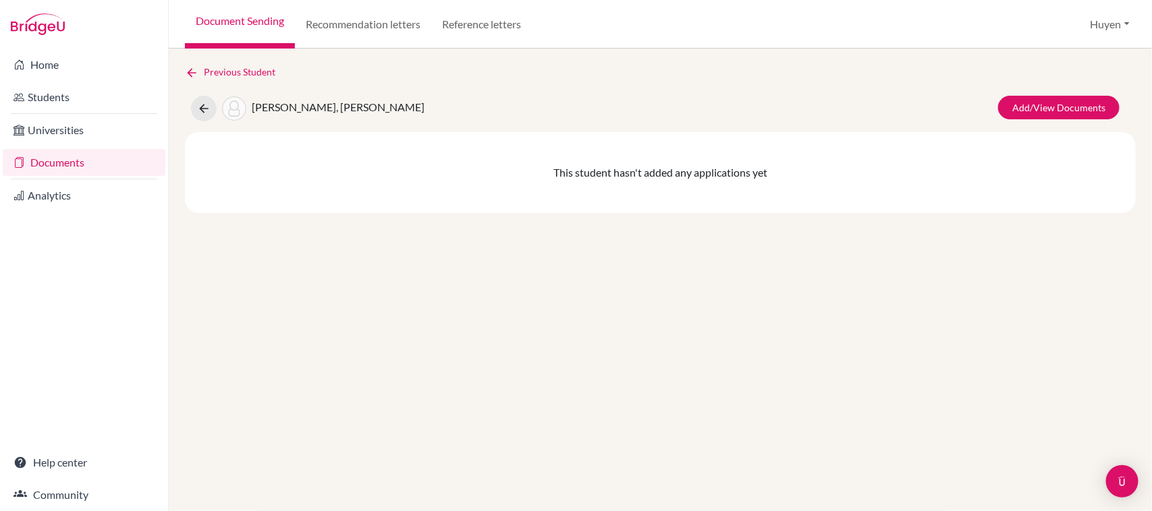
click at [275, 107] on span "Nguyễn Bảo, Anh" at bounding box center [338, 107] width 173 height 13
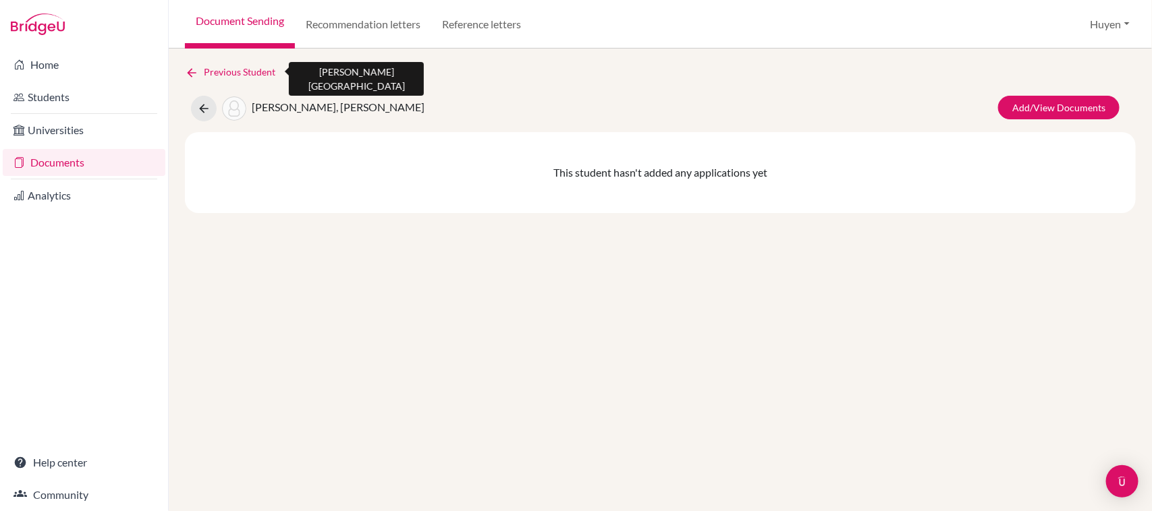
click at [211, 71] on link "Previous Student" at bounding box center [235, 72] width 101 height 15
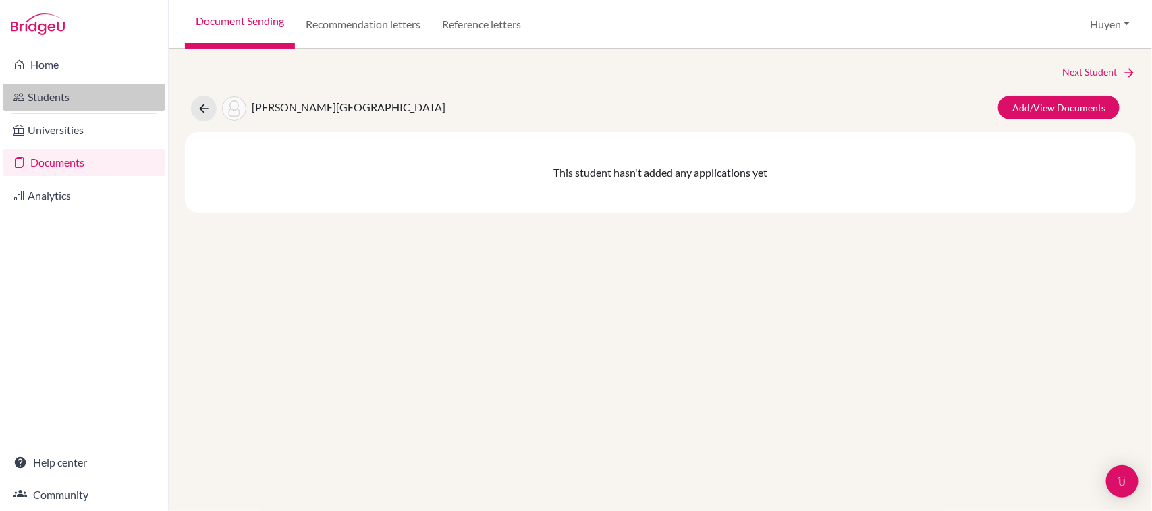
click at [65, 88] on link "Students" at bounding box center [84, 97] width 163 height 27
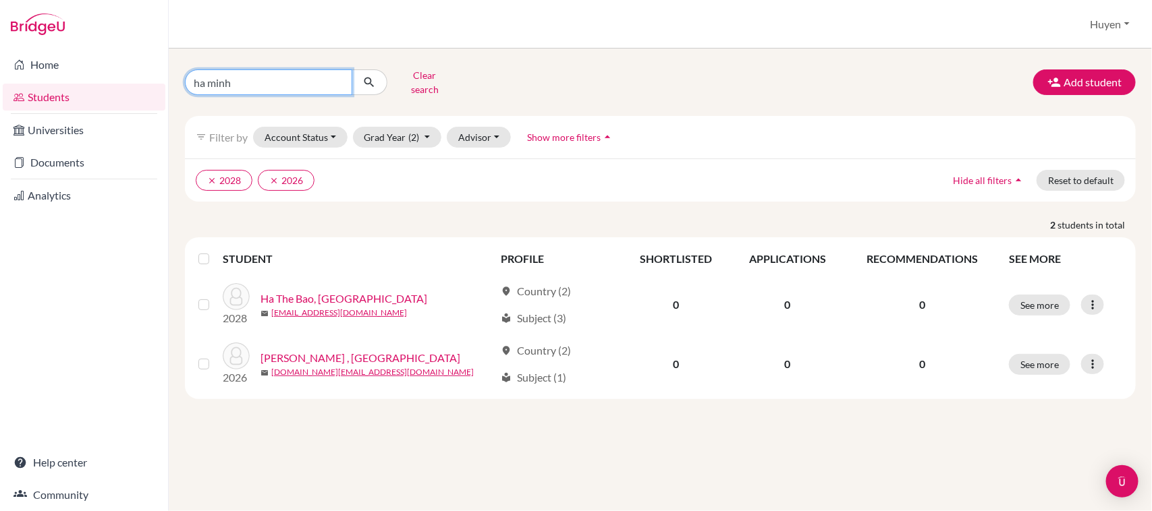
click at [268, 85] on input "ha minh" at bounding box center [268, 83] width 167 height 26
type input "h"
type input "bao anh"
click button "submit" at bounding box center [370, 83] width 36 height 26
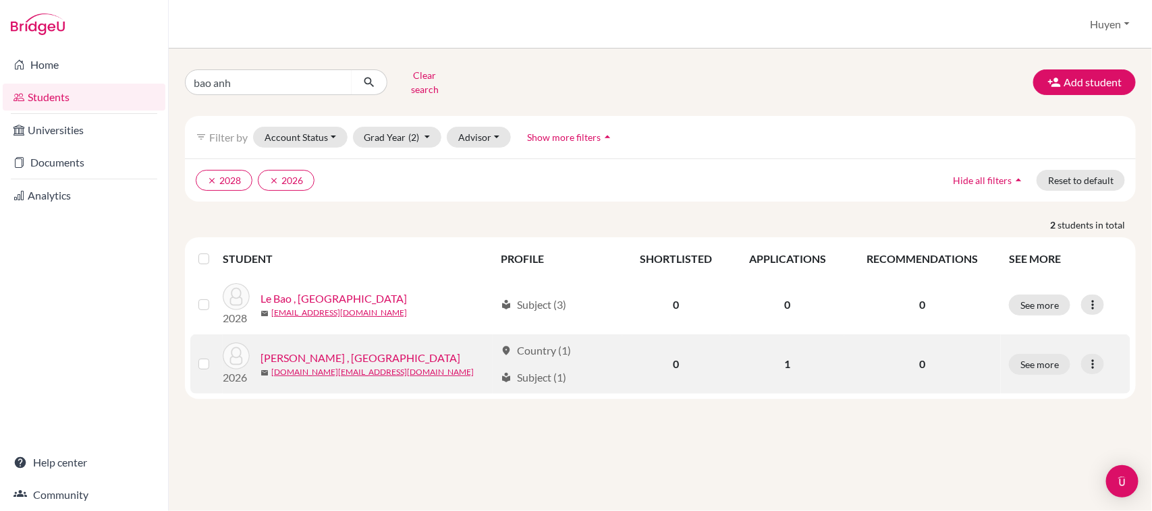
click at [294, 350] on link "[PERSON_NAME] , [GEOGRAPHIC_DATA]" at bounding box center [360, 358] width 200 height 16
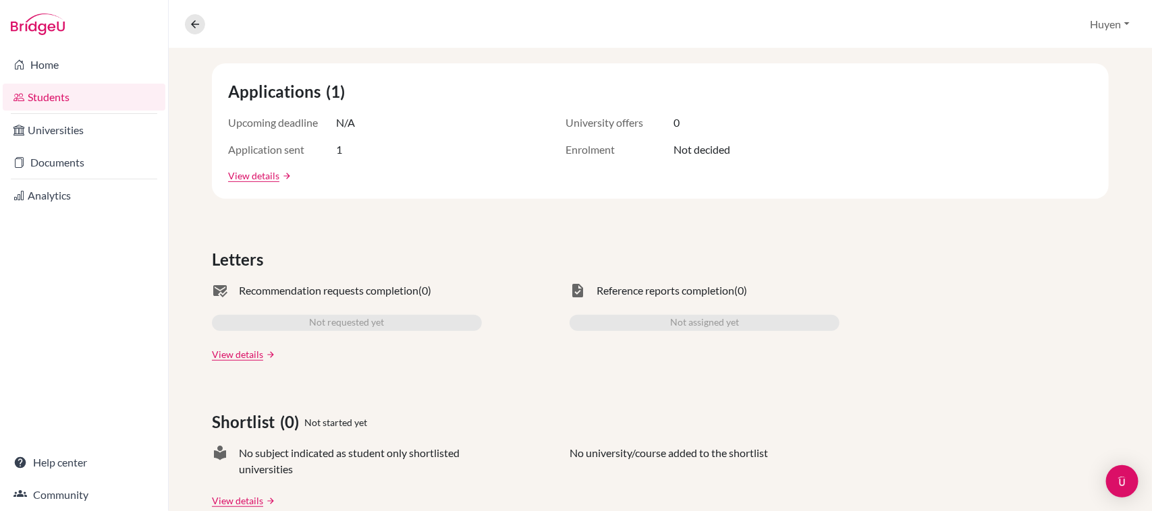
scroll to position [84, 0]
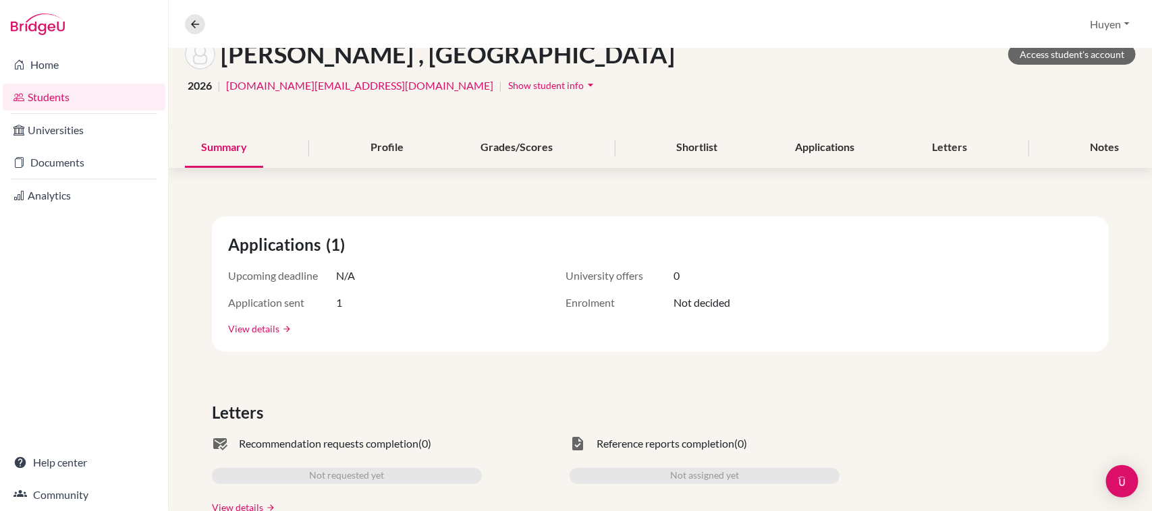
click at [258, 332] on link "View details" at bounding box center [253, 329] width 51 height 14
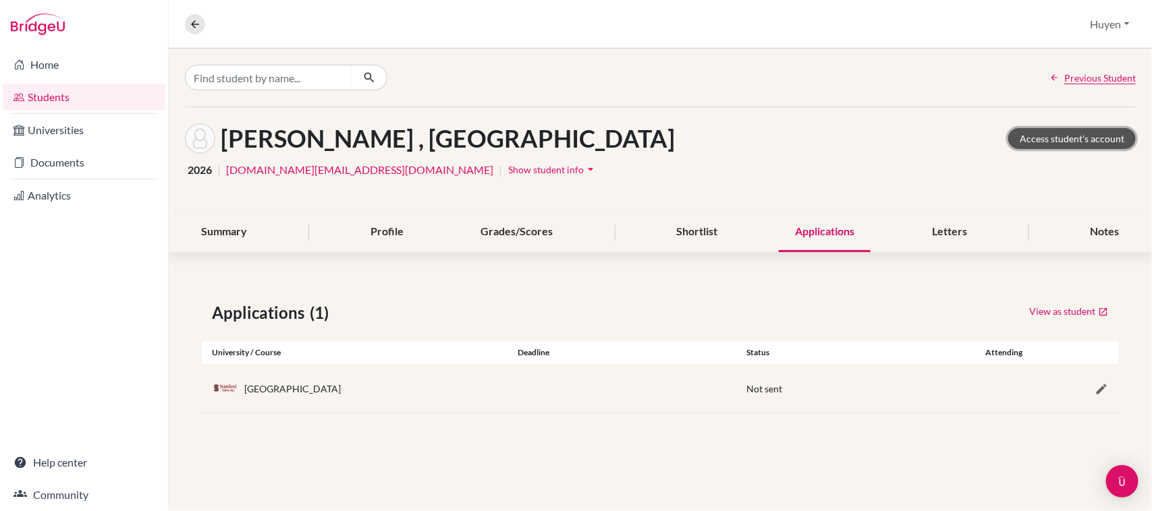
click at [1090, 132] on link "Access student's account" at bounding box center [1072, 138] width 128 height 21
